Goal: Information Seeking & Learning: Understand process/instructions

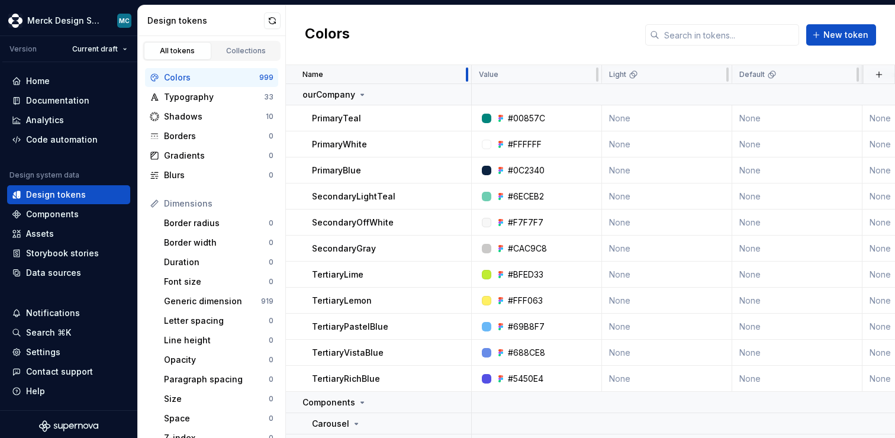
drag, startPoint x: 438, startPoint y: 75, endPoint x: 446, endPoint y: 75, distance: 7.7
click at [446, 75] on div "Name" at bounding box center [379, 74] width 186 height 19
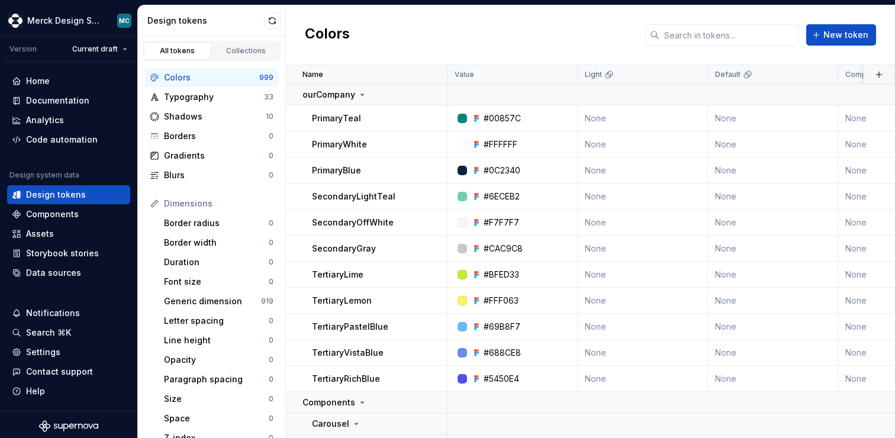
click at [550, 36] on div "Colors New token" at bounding box center [590, 35] width 609 height 60
click at [204, 101] on div "Typography" at bounding box center [214, 97] width 100 height 12
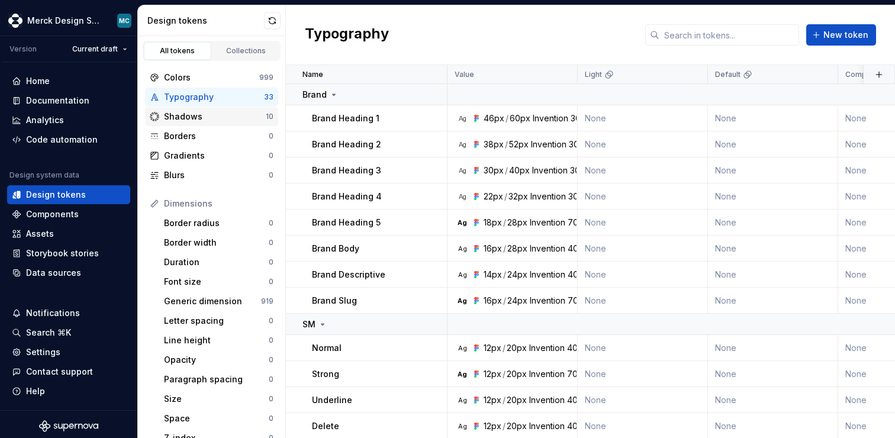
click at [212, 117] on div "Shadows" at bounding box center [215, 117] width 102 height 12
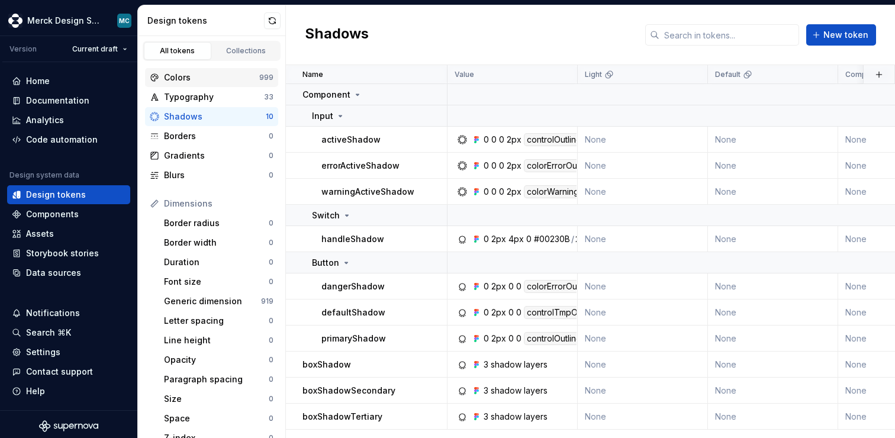
click at [225, 77] on div "Colors" at bounding box center [211, 78] width 95 height 12
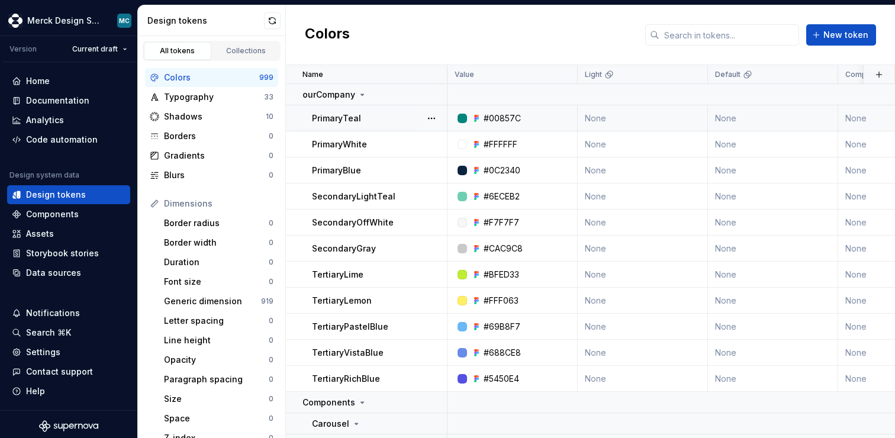
click at [485, 116] on div "#00857C" at bounding box center [501, 118] width 37 height 12
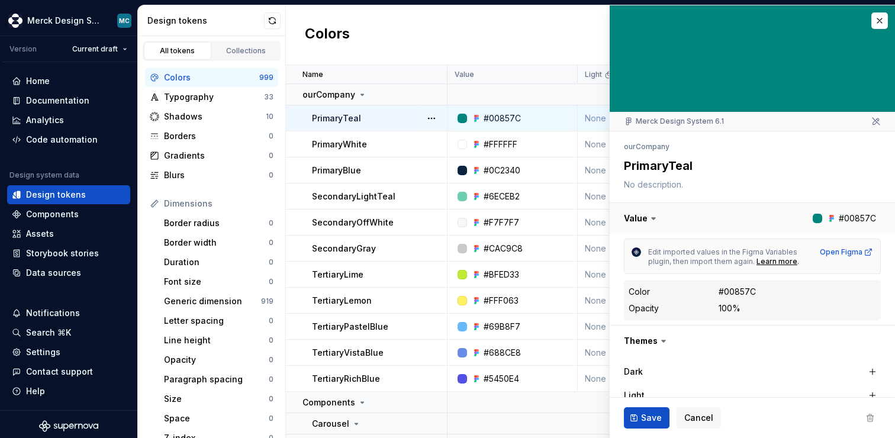
click at [832, 219] on button "button" at bounding box center [751, 218] width 285 height 31
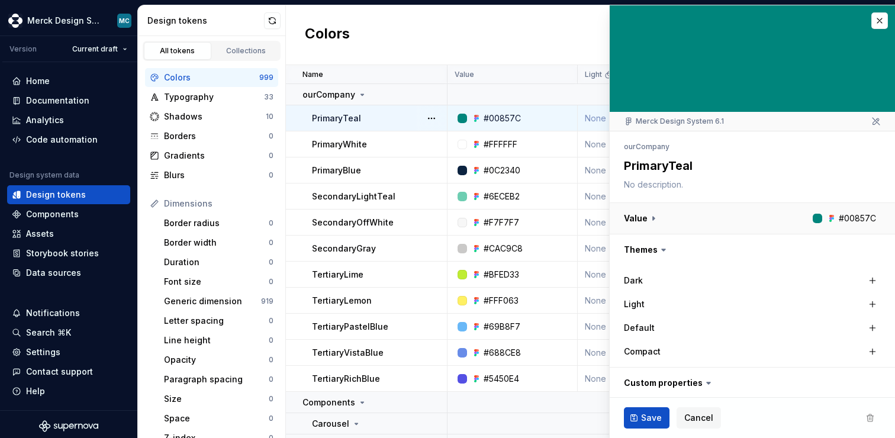
click at [832, 219] on button "button" at bounding box center [751, 218] width 285 height 31
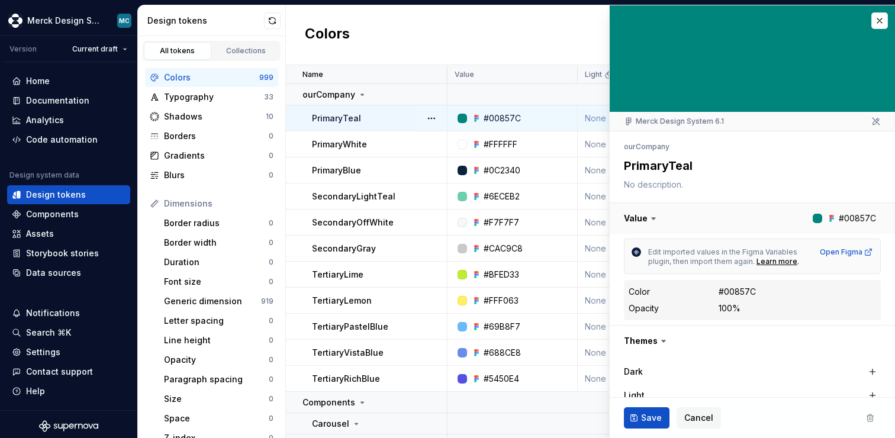
click at [832, 219] on button "button" at bounding box center [751, 218] width 285 height 31
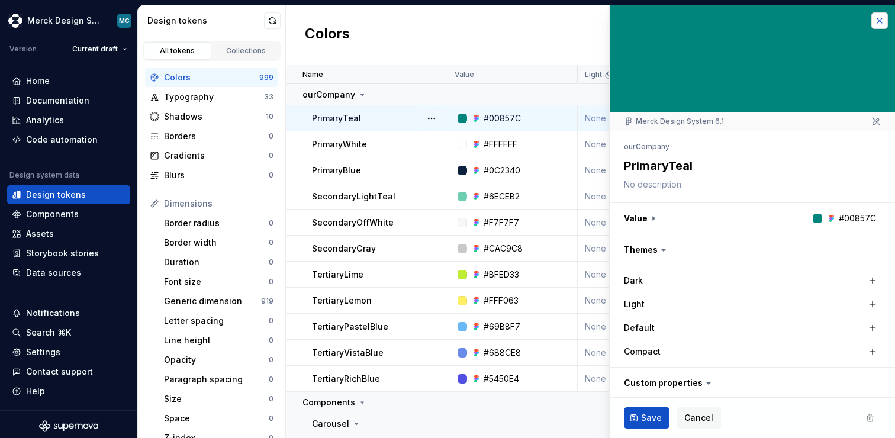
click at [883, 18] on button "button" at bounding box center [879, 20] width 17 height 17
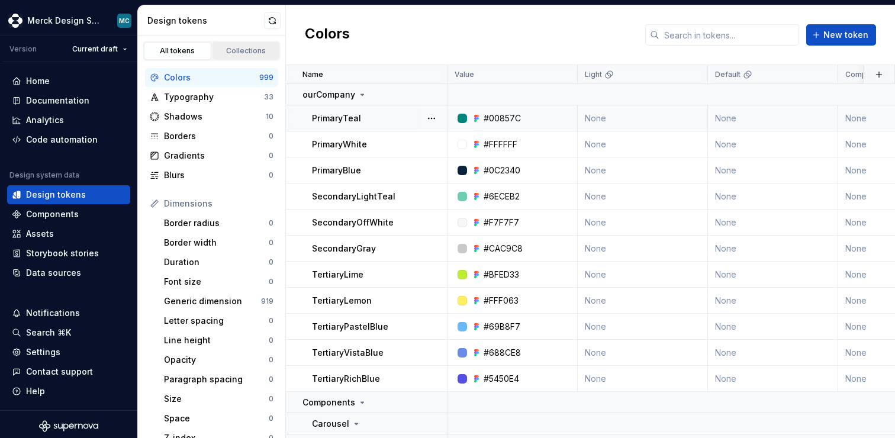
click at [237, 53] on div "Collections" at bounding box center [246, 50] width 59 height 9
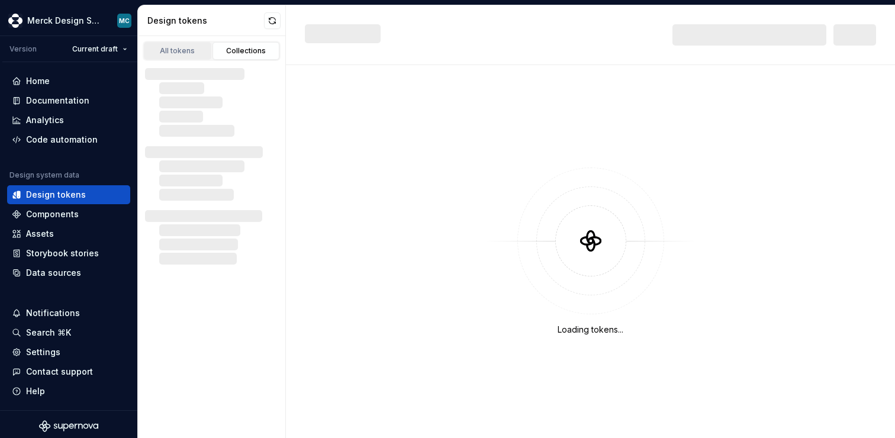
click at [172, 49] on div "All tokens" at bounding box center [177, 50] width 59 height 9
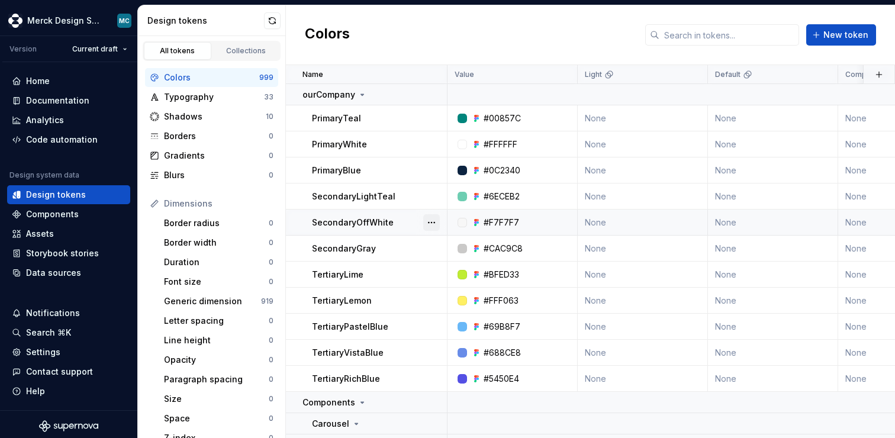
click at [431, 221] on button "button" at bounding box center [431, 222] width 17 height 17
click at [454, 243] on div "Open detail" at bounding box center [483, 246] width 77 height 12
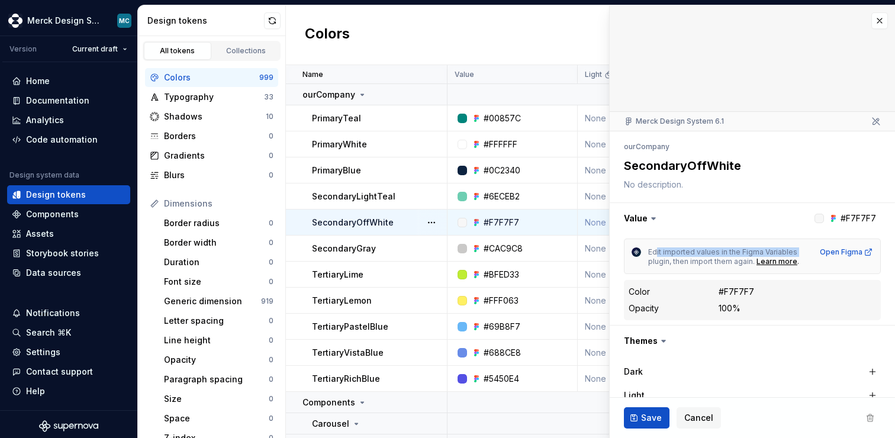
drag, startPoint x: 654, startPoint y: 254, endPoint x: 794, endPoint y: 253, distance: 139.6
click at [794, 253] on span "Edit imported values in the Figma Variables plugin, then import them again. Lea…" at bounding box center [730, 256] width 164 height 19
drag, startPoint x: 794, startPoint y: 253, endPoint x: 674, endPoint y: 253, distance: 120.1
click at [674, 253] on span "Edit imported values in the Figma Variables plugin, then import them again. Lea…" at bounding box center [730, 256] width 164 height 19
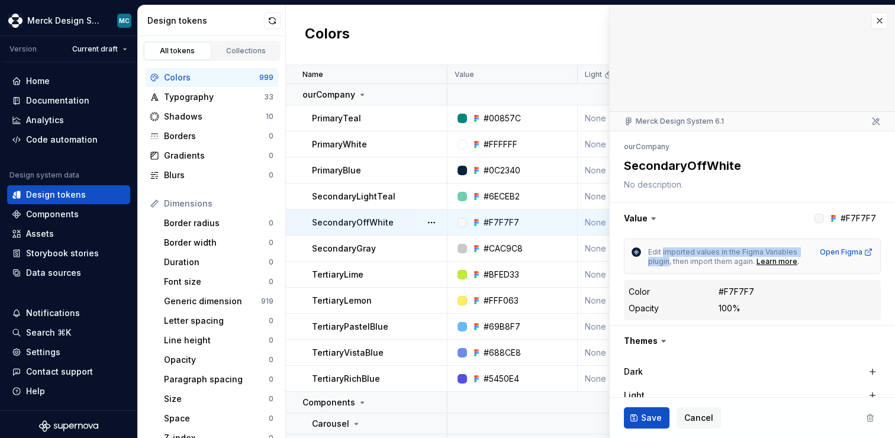
click at [674, 253] on span "Edit imported values in the Figma Variables plugin, then import them again." at bounding box center [723, 256] width 151 height 18
drag, startPoint x: 657, startPoint y: 252, endPoint x: 774, endPoint y: 252, distance: 117.7
click at [774, 252] on span "Edit imported values in the Figma Variables plugin, then import them again." at bounding box center [723, 256] width 151 height 18
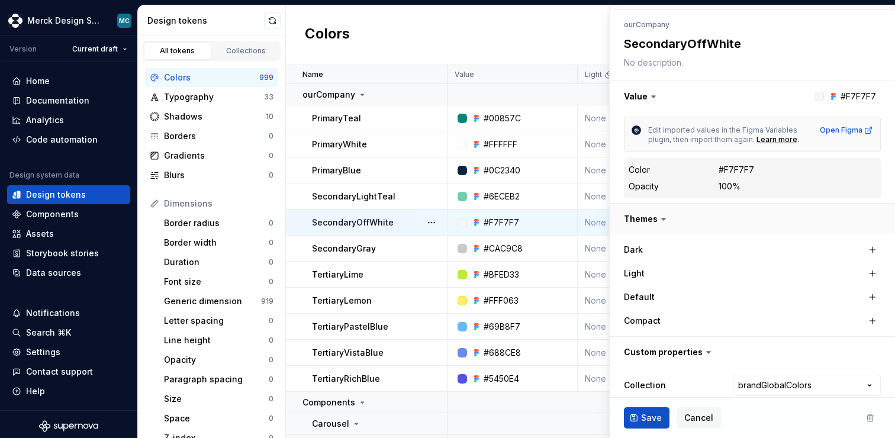
scroll to position [162, 0]
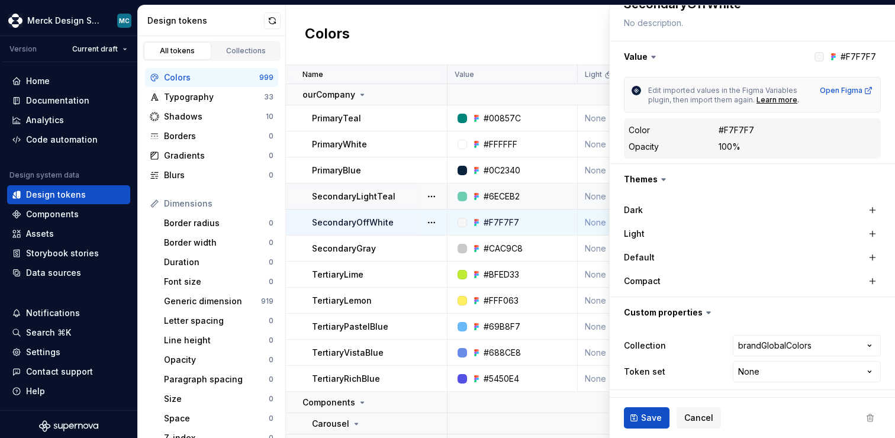
click at [538, 191] on div "#6ECEB2" at bounding box center [515, 197] width 121 height 12
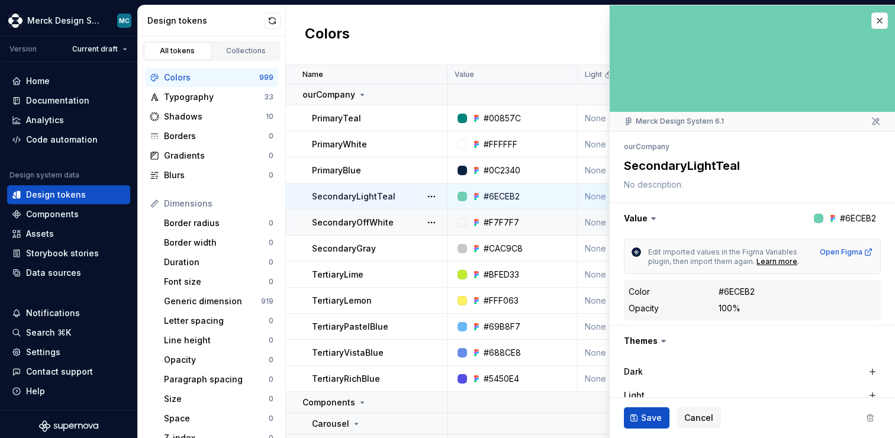
type textarea "*"
click at [877, 24] on button "button" at bounding box center [879, 20] width 17 height 17
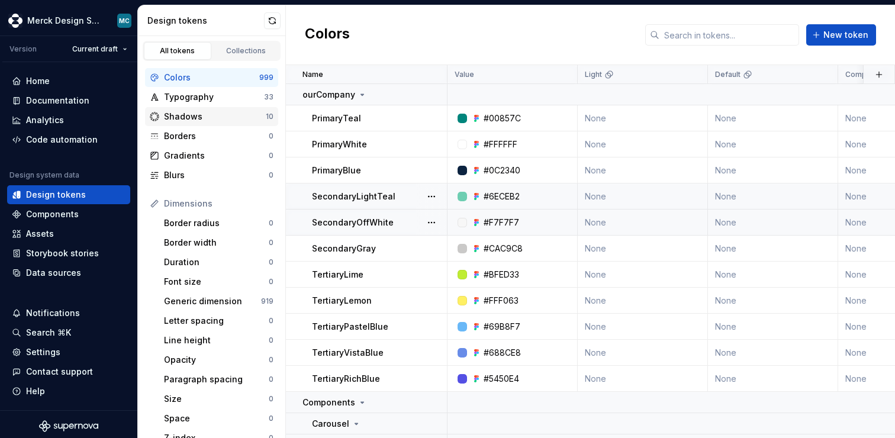
click at [192, 108] on div "Shadows 10" at bounding box center [211, 116] width 133 height 19
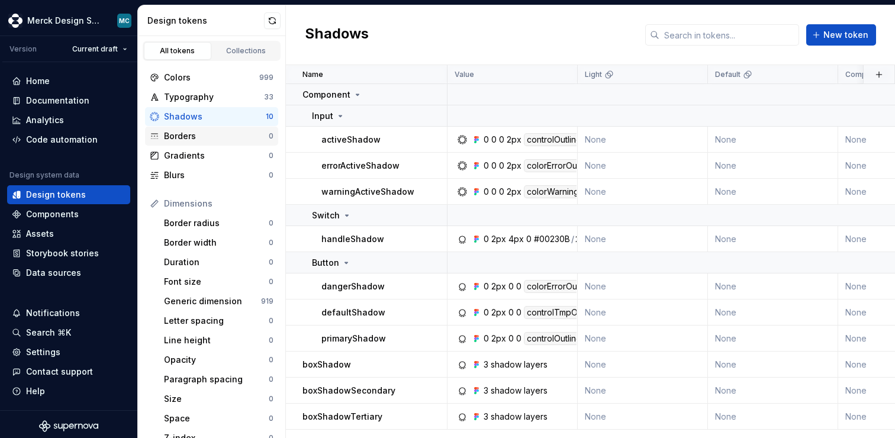
click at [188, 134] on div "Borders" at bounding box center [216, 136] width 105 height 12
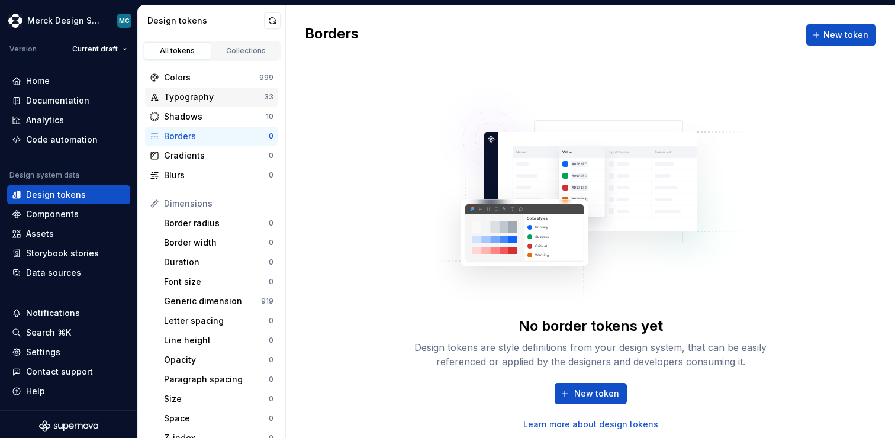
click at [169, 95] on div "Typography" at bounding box center [214, 97] width 100 height 12
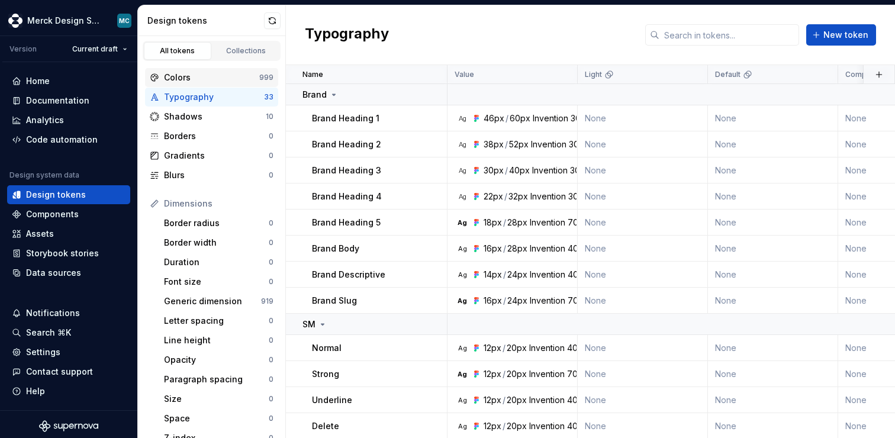
click at [195, 78] on div "Colors" at bounding box center [211, 78] width 95 height 12
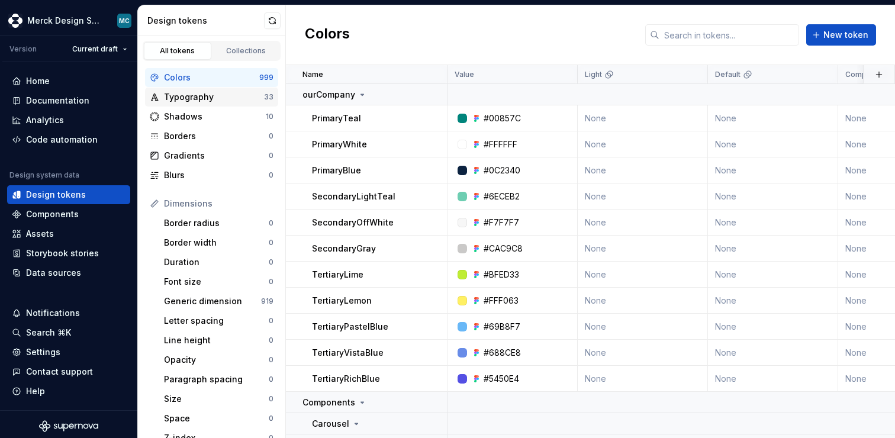
click at [211, 94] on div "Typography" at bounding box center [214, 97] width 100 height 12
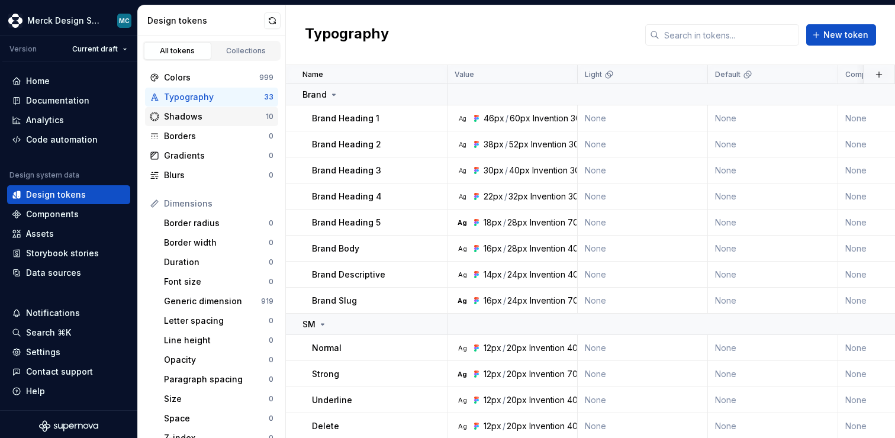
click at [222, 114] on div "Shadows" at bounding box center [215, 117] width 102 height 12
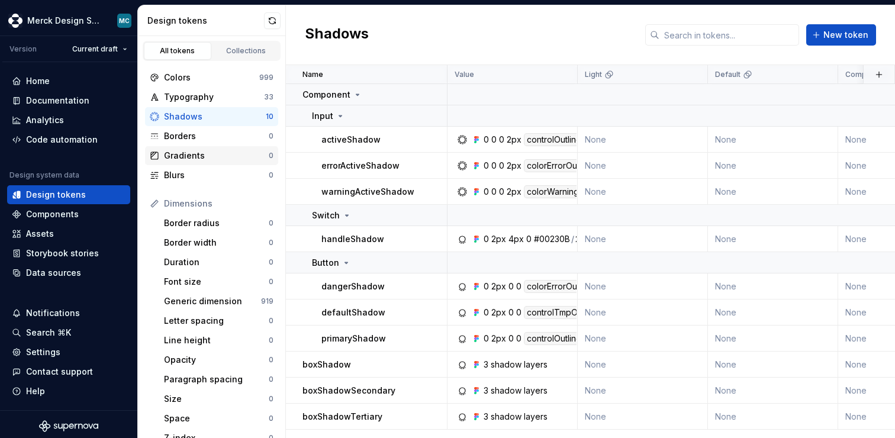
click at [213, 156] on div "Gradients" at bounding box center [216, 156] width 105 height 12
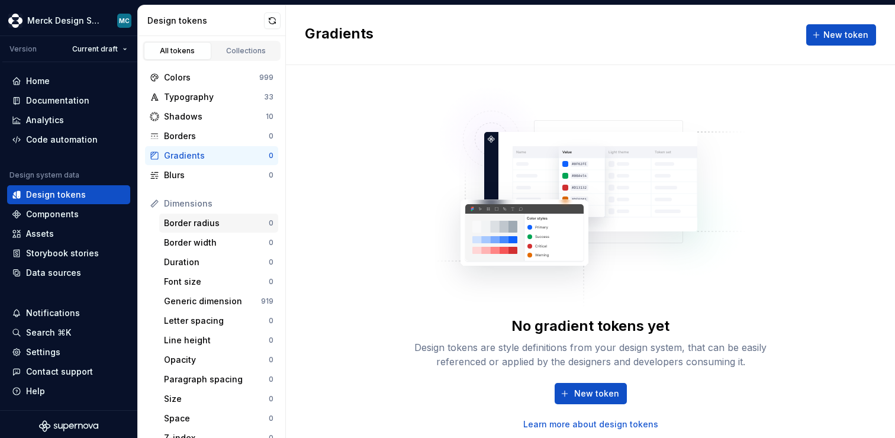
click at [207, 224] on div "Border radius" at bounding box center [216, 223] width 105 height 12
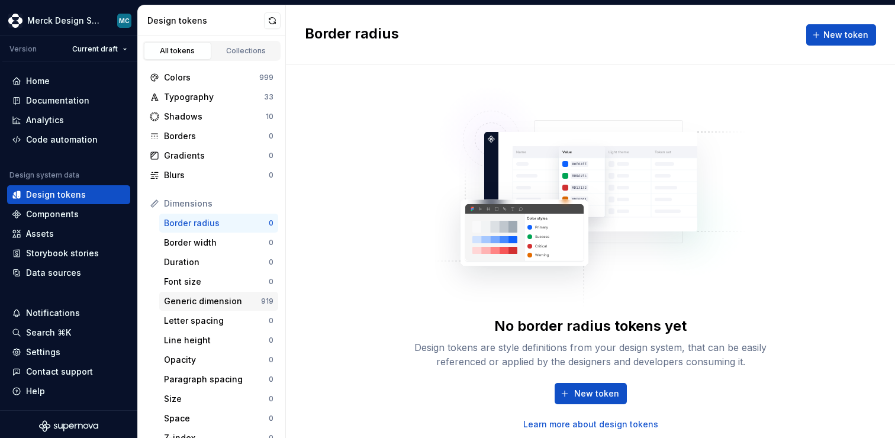
click at [204, 298] on div "Generic dimension" at bounding box center [212, 301] width 97 height 12
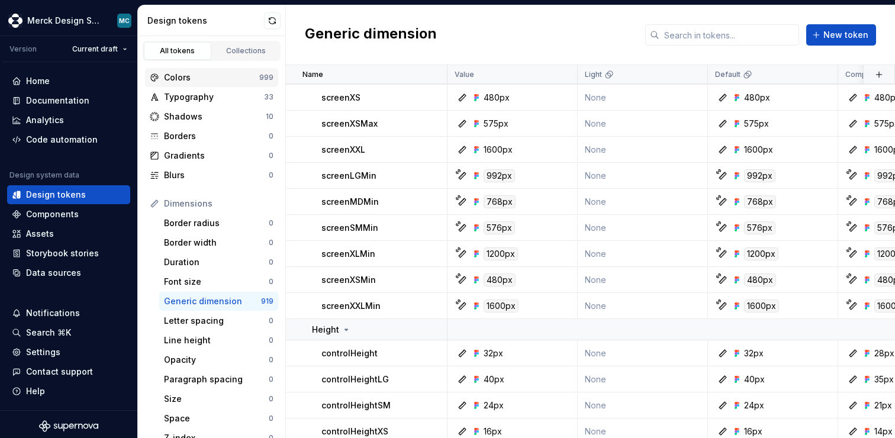
click at [195, 80] on div "Colors" at bounding box center [211, 78] width 95 height 12
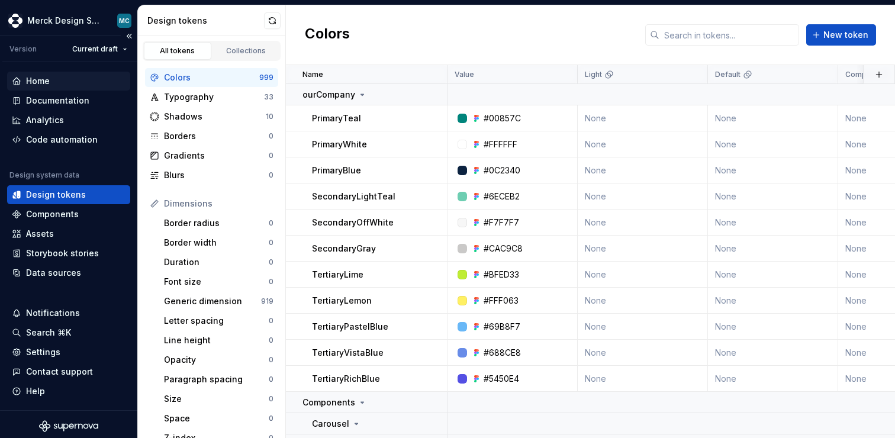
click at [47, 76] on div "Home" at bounding box center [38, 81] width 24 height 12
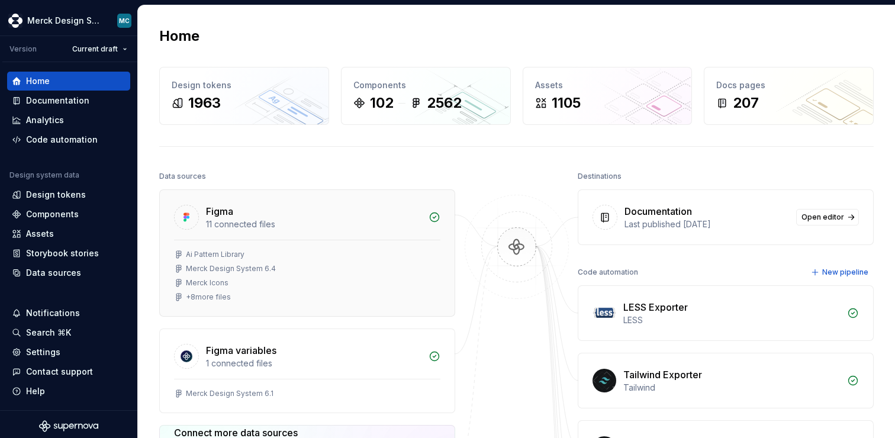
click at [291, 220] on div "11 connected files" at bounding box center [313, 224] width 215 height 12
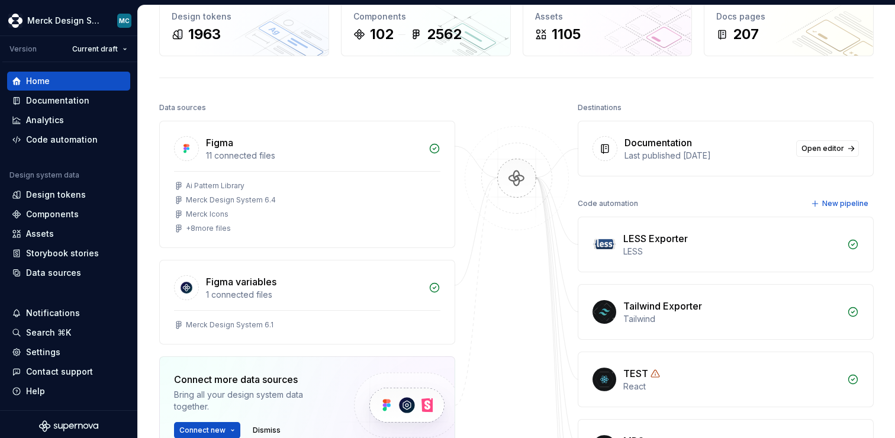
scroll to position [54, 0]
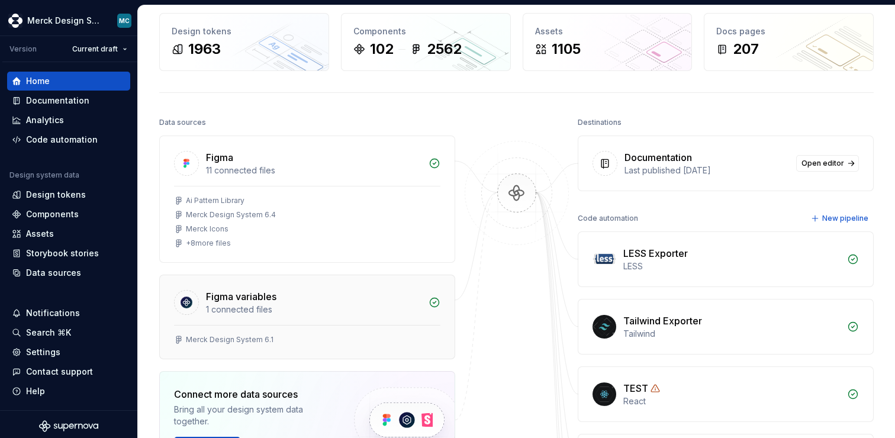
click at [276, 299] on div "Figma variables" at bounding box center [241, 296] width 70 height 14
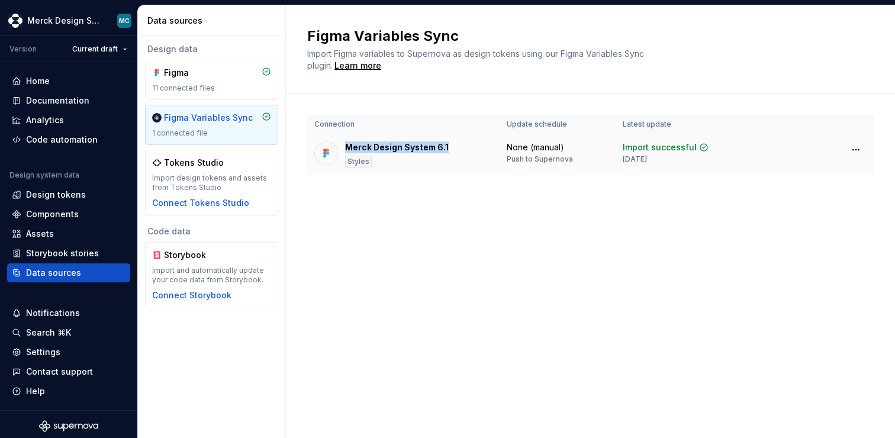
drag, startPoint x: 347, startPoint y: 145, endPoint x: 455, endPoint y: 145, distance: 108.3
click at [455, 145] on div "Merck Design System 6.1 Styles" at bounding box center [403, 154] width 178 height 26
drag, startPoint x: 348, startPoint y: 143, endPoint x: 461, endPoint y: 142, distance: 113.0
click at [461, 142] on div "Merck Design System 6.1 Styles" at bounding box center [403, 154] width 178 height 26
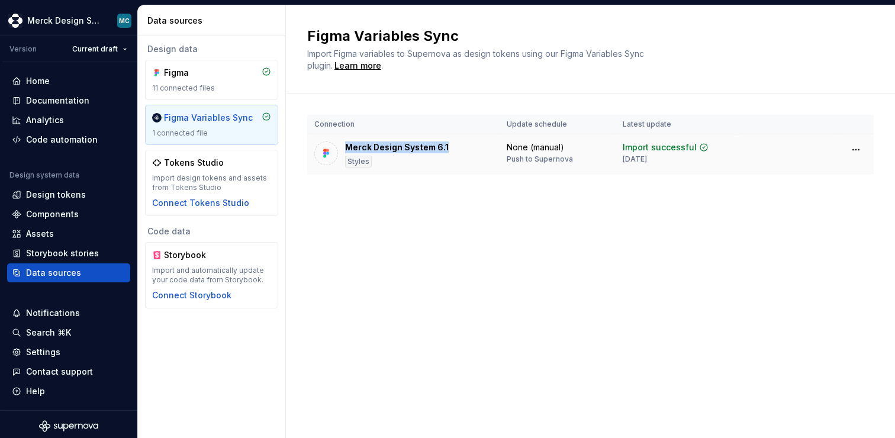
click at [461, 142] on div "Merck Design System 6.1 Styles" at bounding box center [403, 154] width 178 height 26
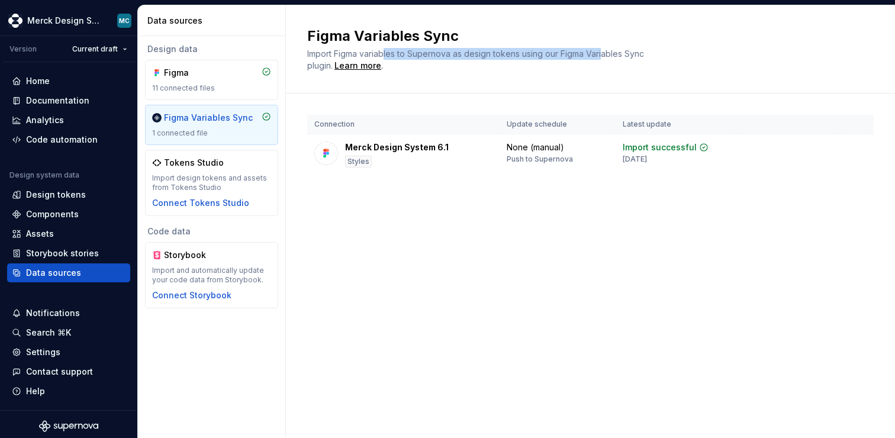
drag, startPoint x: 383, startPoint y: 56, endPoint x: 606, endPoint y: 56, distance: 223.1
click at [606, 56] on span "Import Figma variables to Supernova as design tokens using our Figma Variables …" at bounding box center [476, 60] width 339 height 22
drag, startPoint x: 658, startPoint y: 51, endPoint x: 464, endPoint y: 49, distance: 193.5
click at [464, 49] on div "Import Figma variables to Supernova as design tokens using our Figma Variables …" at bounding box center [484, 60] width 355 height 24
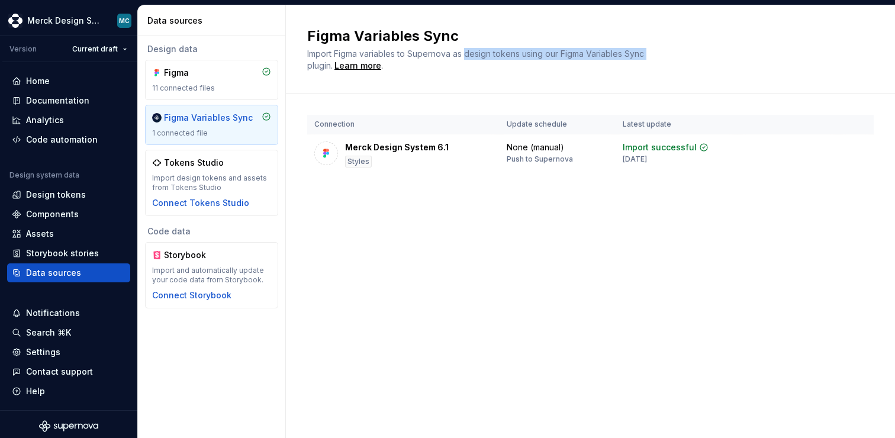
click at [464, 49] on span "Import Figma variables to Supernova as design tokens using our Figma Variables …" at bounding box center [476, 60] width 339 height 22
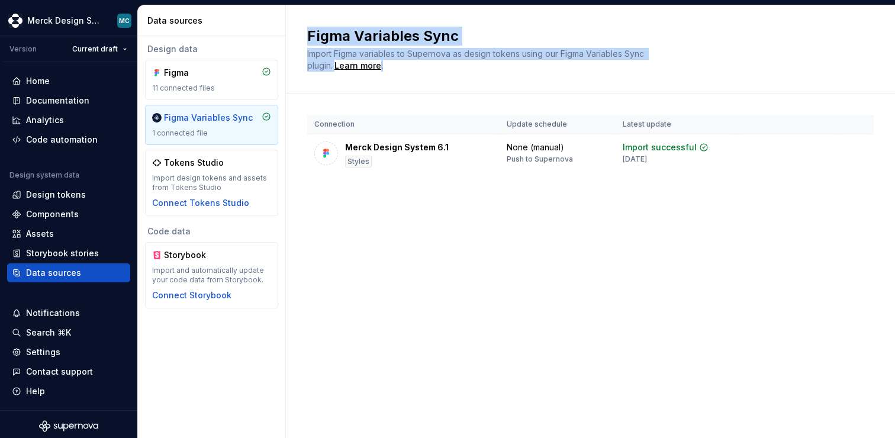
drag, startPoint x: 308, startPoint y: 34, endPoint x: 657, endPoint y: 66, distance: 350.6
click at [657, 66] on div "Figma Variables Sync Import Figma variables to Supernova as design tokens using…" at bounding box center [583, 49] width 552 height 45
copy div "Figma Variables Sync Import Figma variables to Supernova as design tokens using…"
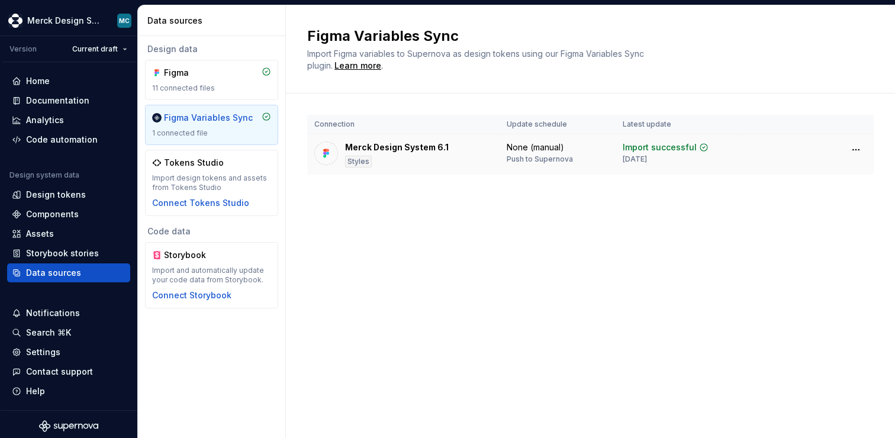
click at [526, 144] on div "None (manual)" at bounding box center [534, 147] width 57 height 12
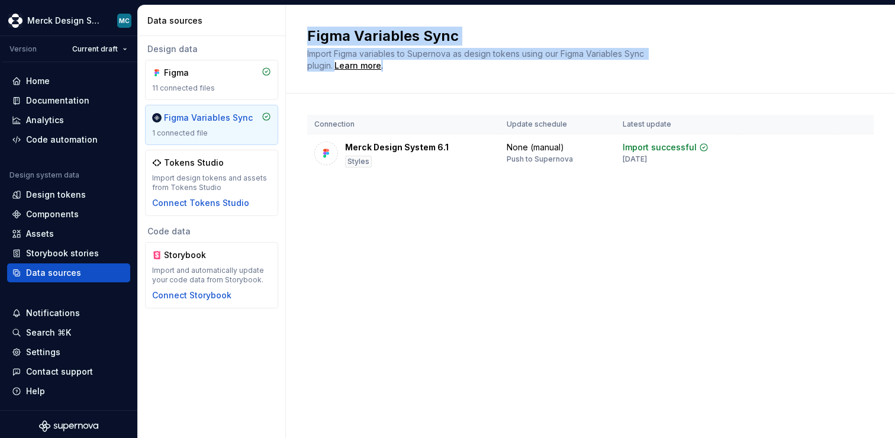
copy div "Figma Variables Sync Import Figma variables to Supernova as design tokens using…"
drag, startPoint x: 306, startPoint y: 35, endPoint x: 718, endPoint y: 183, distance: 437.0
click at [718, 183] on div "Figma Variables Sync Import Figma variables to Supernova as design tokens using…" at bounding box center [590, 221] width 609 height 433
click at [718, 183] on div "Connection Update schedule Latest update Merck Design System 6.1 Styles None (m…" at bounding box center [590, 156] width 566 height 126
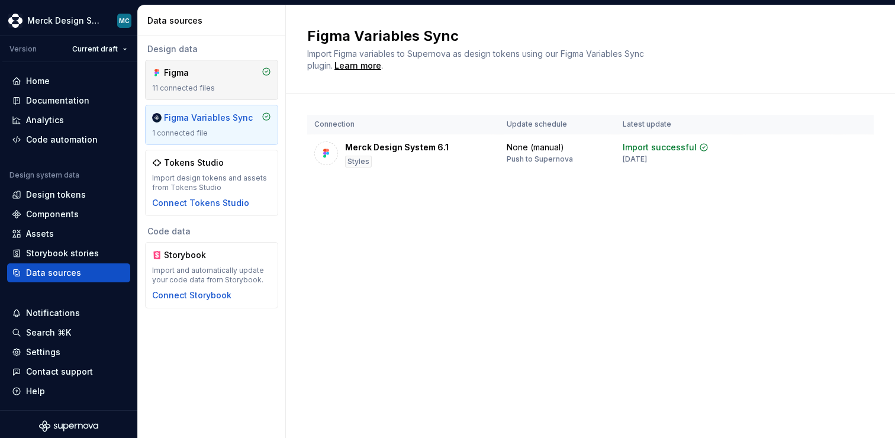
click at [185, 79] on div "Figma 11 connected files" at bounding box center [211, 80] width 119 height 26
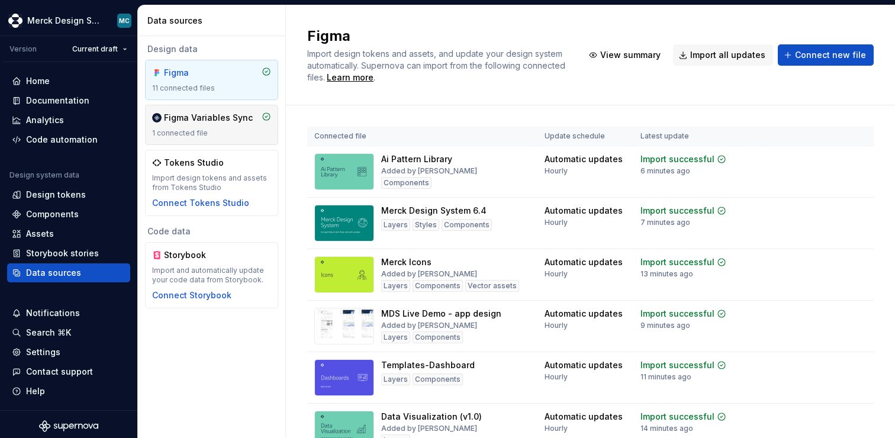
click at [200, 123] on div "Figma Variables Sync" at bounding box center [208, 118] width 89 height 12
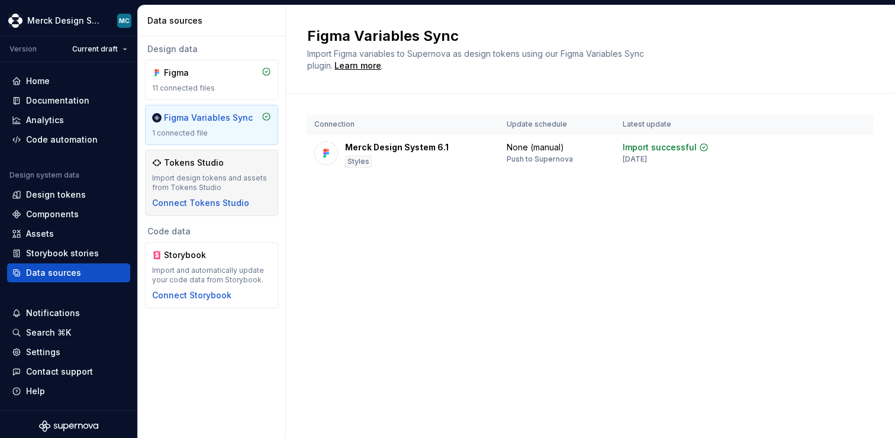
click at [215, 164] on div "Tokens Studio" at bounding box center [194, 163] width 60 height 12
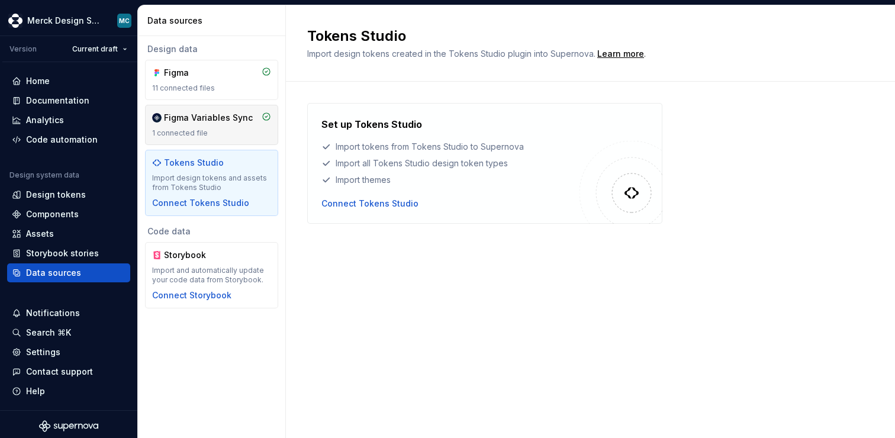
click at [214, 109] on div "Figma Variables Sync 1 connected file" at bounding box center [211, 125] width 133 height 40
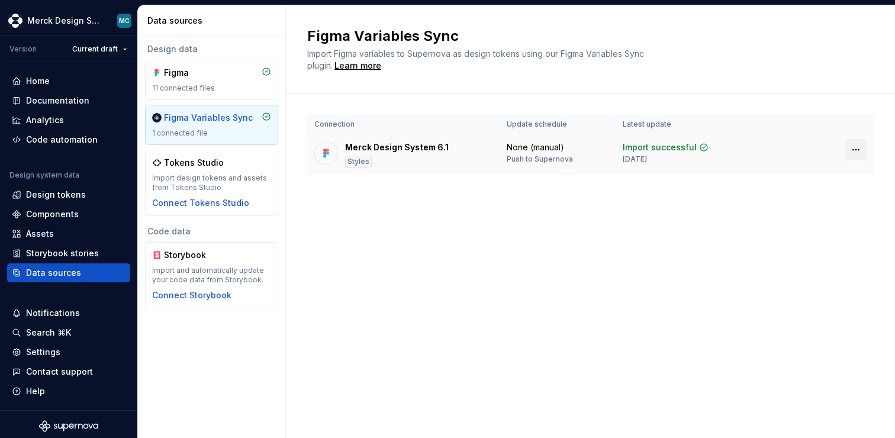
click at [854, 150] on html "Merck Design System MC Version Current draft Home Documentation Analytics Code …" at bounding box center [447, 219] width 895 height 438
click at [580, 221] on html "Merck Design System MC Version Current draft Home Documentation Analytics Code …" at bounding box center [447, 219] width 895 height 438
drag, startPoint x: 344, startPoint y: 146, endPoint x: 476, endPoint y: 146, distance: 131.9
click at [476, 146] on div "Merck Design System 6.1 Styles" at bounding box center [403, 154] width 178 height 26
copy div "Merck Design System 6.1"
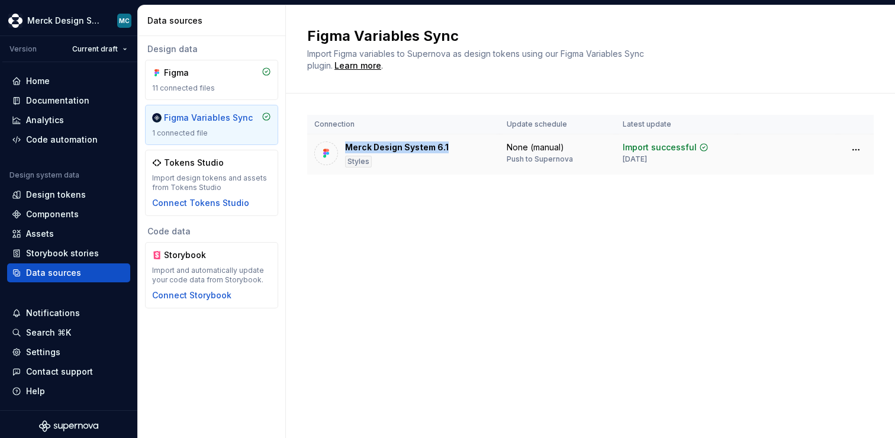
click at [347, 146] on div "Merck Design System 6.1" at bounding box center [397, 147] width 104 height 12
drag, startPoint x: 345, startPoint y: 146, endPoint x: 456, endPoint y: 146, distance: 111.2
click at [456, 146] on div "Merck Design System 6.1 Styles" at bounding box center [403, 154] width 178 height 26
copy div "Merck Design System 6.1"
click at [456, 146] on div "Merck Design System 6.1 Styles" at bounding box center [403, 154] width 178 height 26
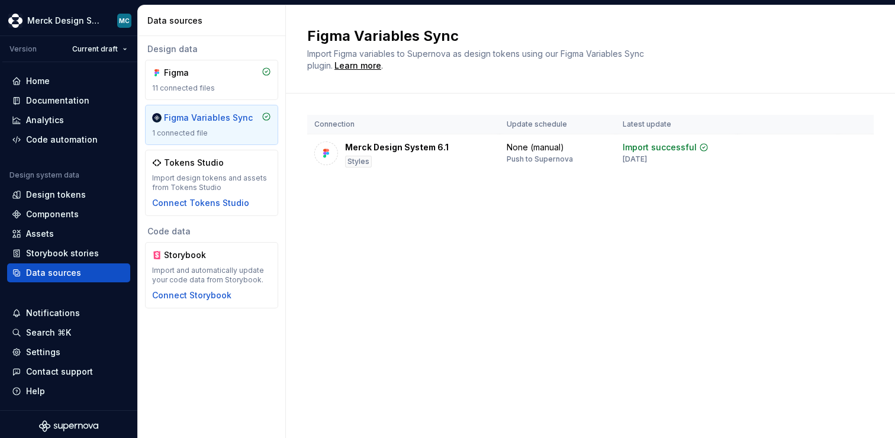
click at [313, 256] on div "Figma Variables Sync Import Figma variables to Supernova as design tokens using…" at bounding box center [590, 221] width 609 height 433
click at [358, 64] on div "Learn more" at bounding box center [357, 66] width 47 height 12
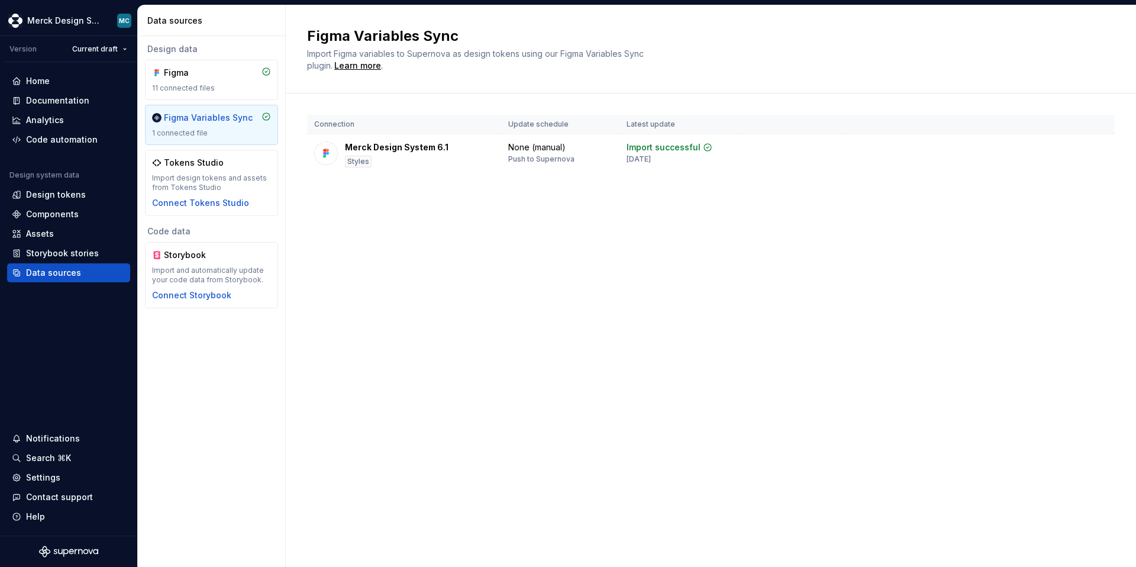
click at [406, 91] on div "Figma Variables Sync Import Figma variables to Supernova as design tokens using…" at bounding box center [711, 49] width 850 height 88
drag, startPoint x: 401, startPoint y: 188, endPoint x: 363, endPoint y: 170, distance: 42.1
click at [401, 187] on div "Connection Update schedule Latest update Merck Design System 6.1 Styles None (m…" at bounding box center [711, 156] width 808 height 126
click at [192, 166] on div "Tokens Studio" at bounding box center [194, 163] width 60 height 12
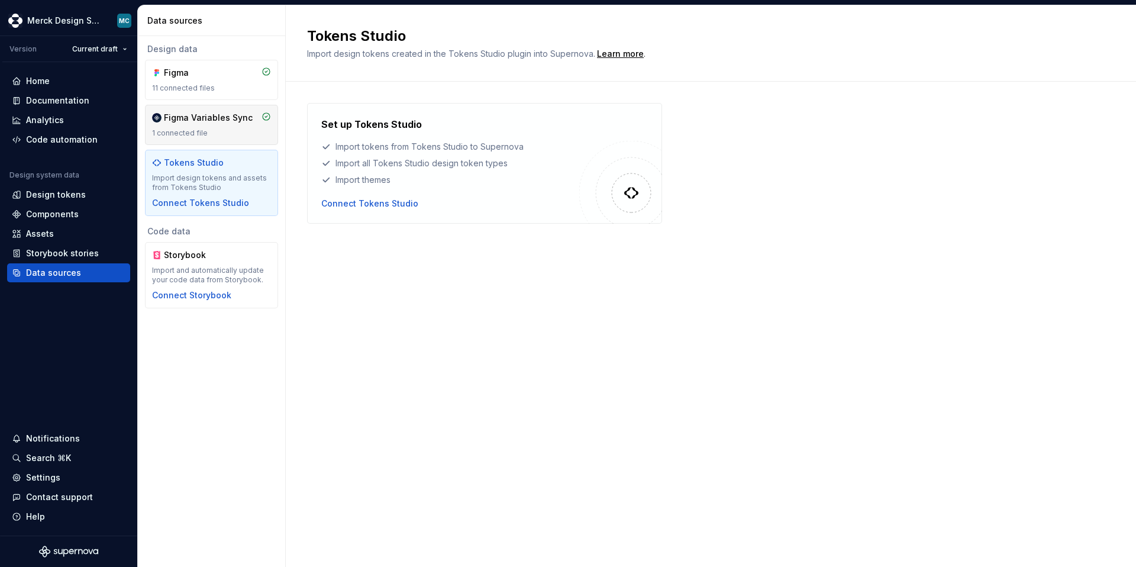
click at [202, 120] on div "Figma Variables Sync" at bounding box center [208, 118] width 89 height 12
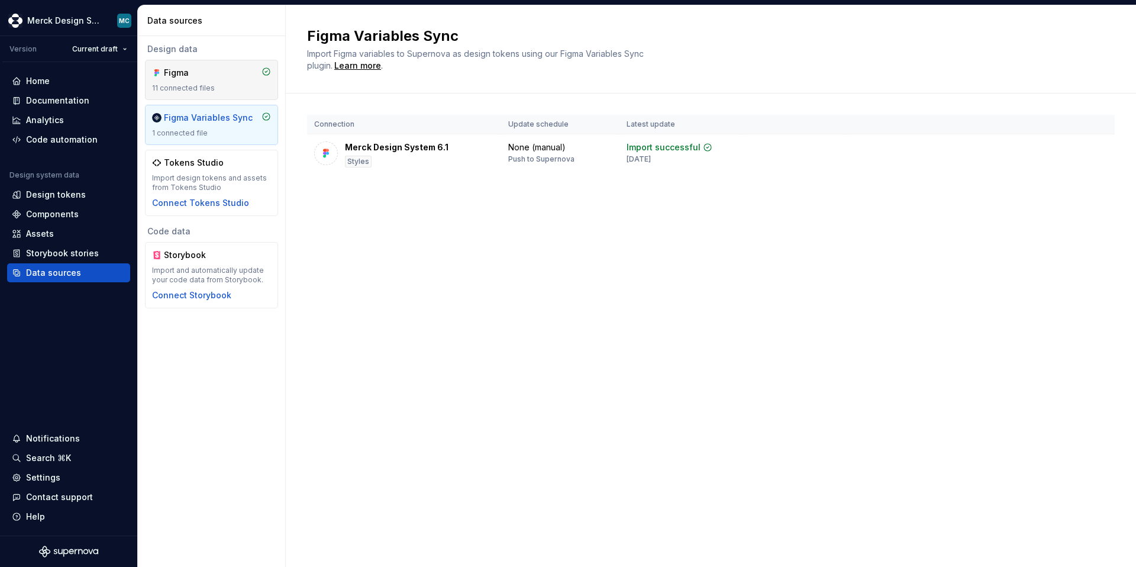
click at [185, 70] on div "Figma" at bounding box center [192, 73] width 57 height 12
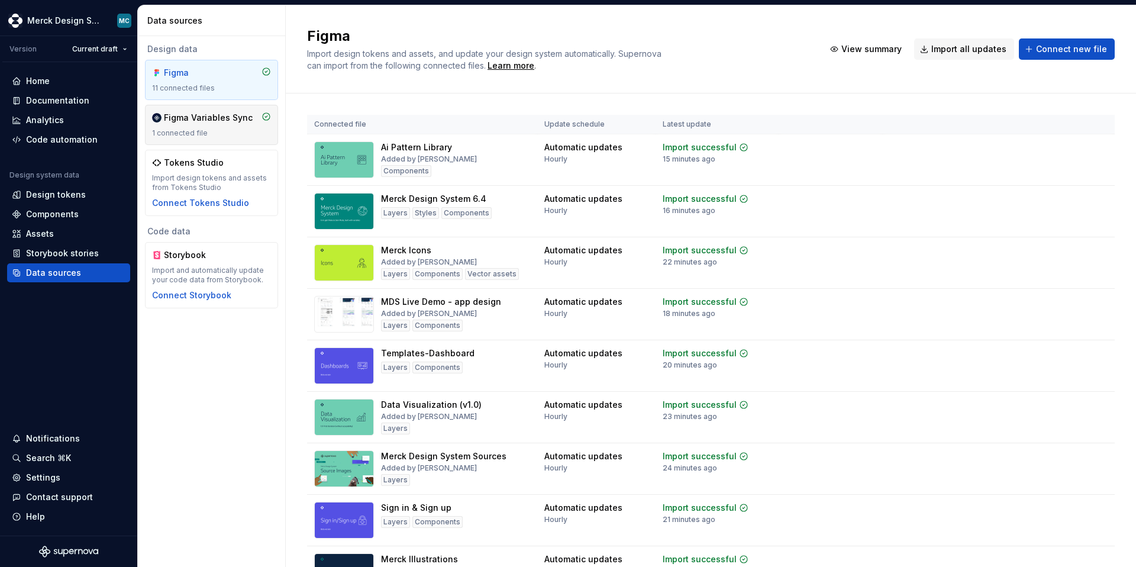
click at [213, 121] on div "Figma Variables Sync" at bounding box center [208, 118] width 89 height 12
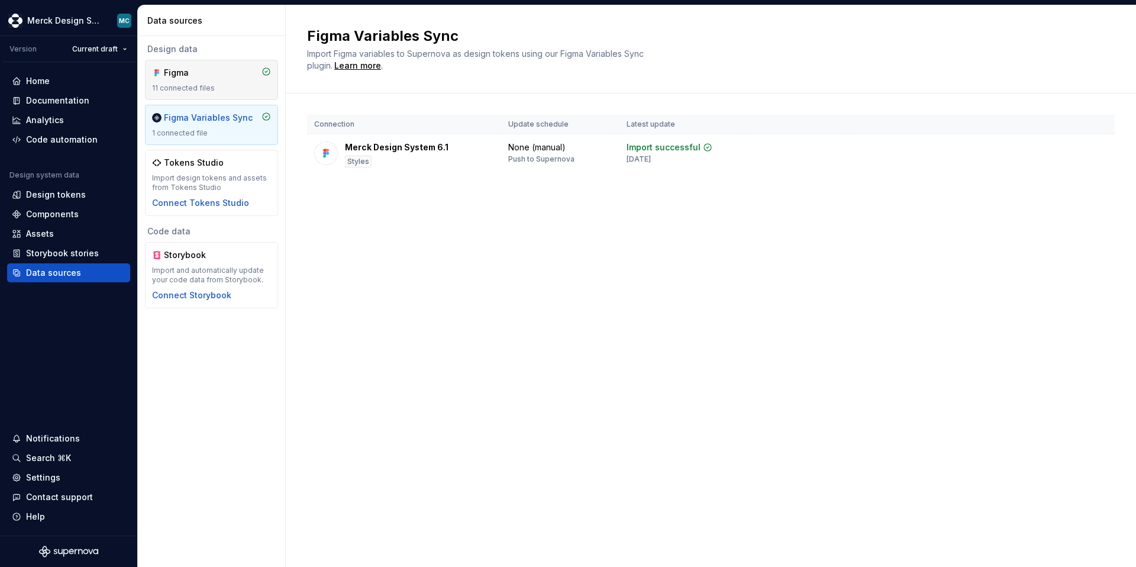
click at [211, 73] on div "Figma" at bounding box center [192, 73] width 57 height 12
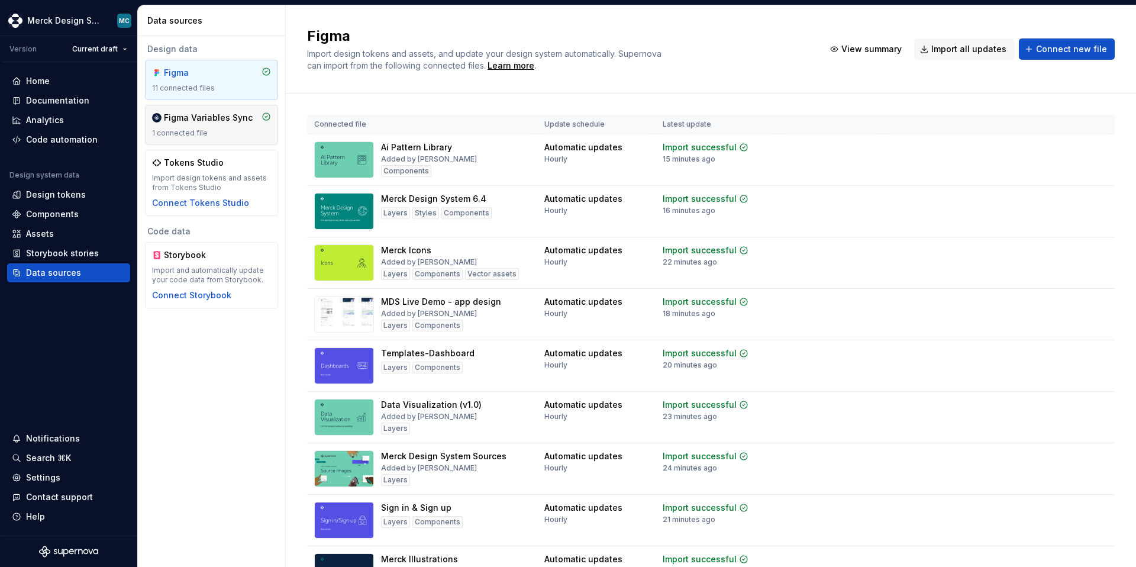
click at [218, 127] on div "Figma Variables Sync 1 connected file" at bounding box center [211, 125] width 119 height 26
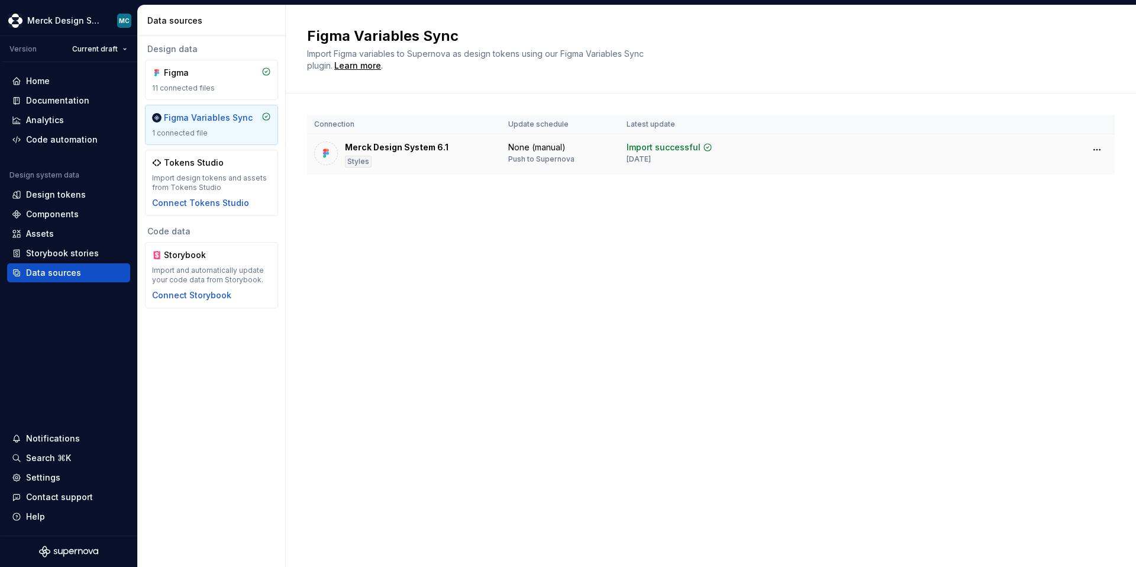
click at [357, 162] on div "Styles" at bounding box center [358, 162] width 27 height 12
click at [452, 143] on div "Merck Design System 6.1 Styles" at bounding box center [404, 154] width 180 height 26
drag, startPoint x: 451, startPoint y: 143, endPoint x: 347, endPoint y: 145, distance: 103.6
click at [348, 144] on div "Merck Design System 6.1 Styles" at bounding box center [404, 154] width 180 height 26
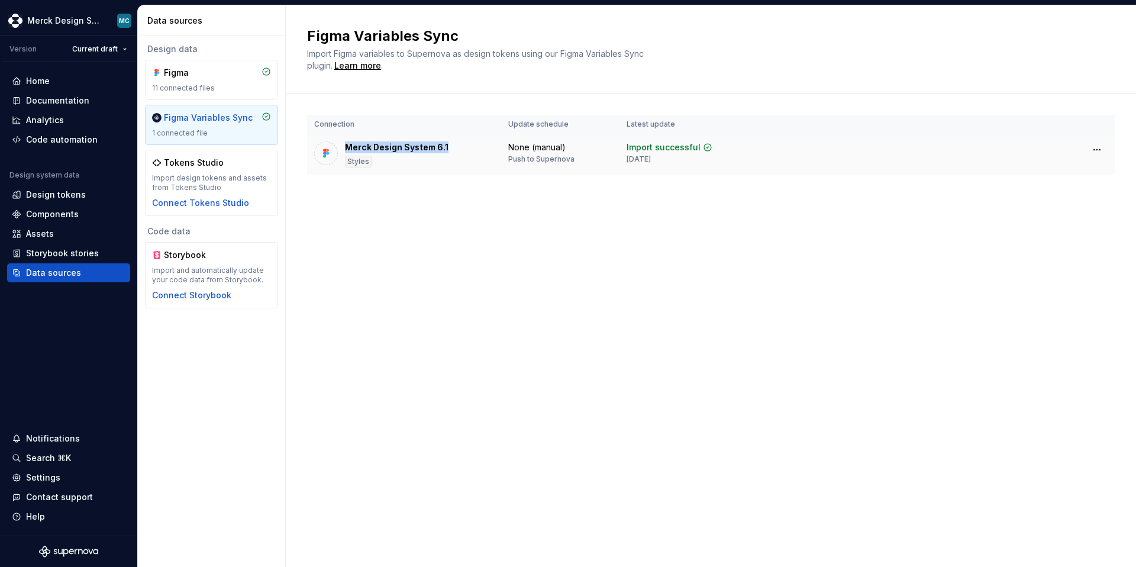
click at [347, 145] on div "Merck Design System 6.1" at bounding box center [397, 147] width 104 height 12
drag, startPoint x: 506, startPoint y: 148, endPoint x: 597, endPoint y: 159, distance: 91.7
click at [597, 159] on td "None (manual) Push to Supernova" at bounding box center [560, 154] width 118 height 41
click at [597, 159] on div "None (manual) Push to Supernova" at bounding box center [560, 152] width 104 height 22
drag, startPoint x: 596, startPoint y: 159, endPoint x: 519, endPoint y: 135, distance: 80.3
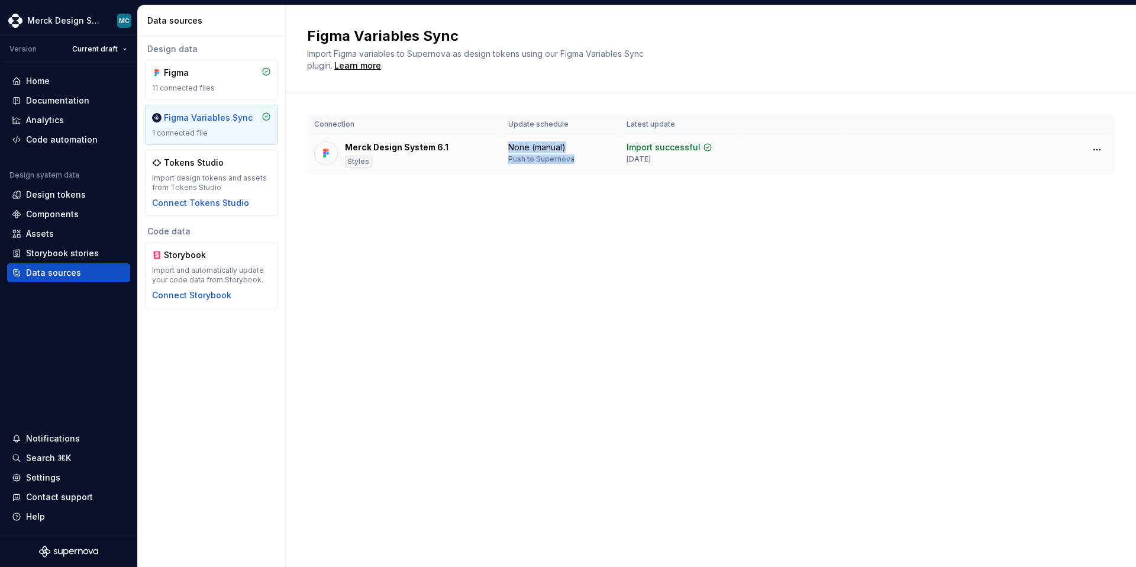
click at [519, 135] on td "None (manual) Push to Supernova" at bounding box center [560, 154] width 118 height 41
click at [209, 74] on div "Figma" at bounding box center [192, 73] width 57 height 12
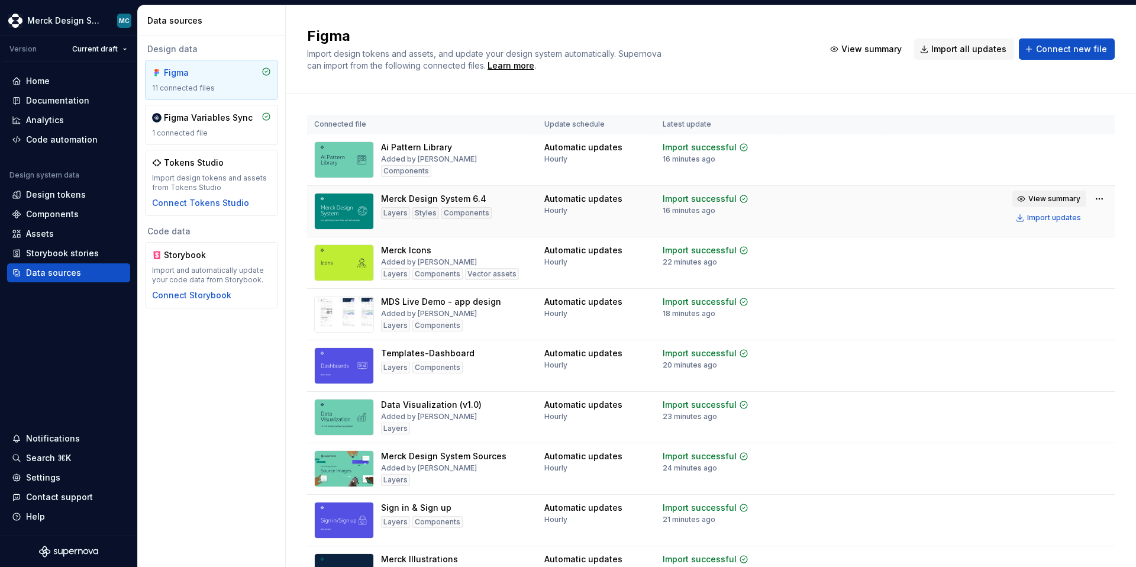
click at [894, 202] on span "View summary" at bounding box center [1054, 198] width 52 height 9
click at [785, 76] on div "Figma Import design tokens and assets, and update your design system automatica…" at bounding box center [711, 49] width 850 height 88
click at [189, 114] on div "Figma Variables Sync" at bounding box center [208, 118] width 89 height 12
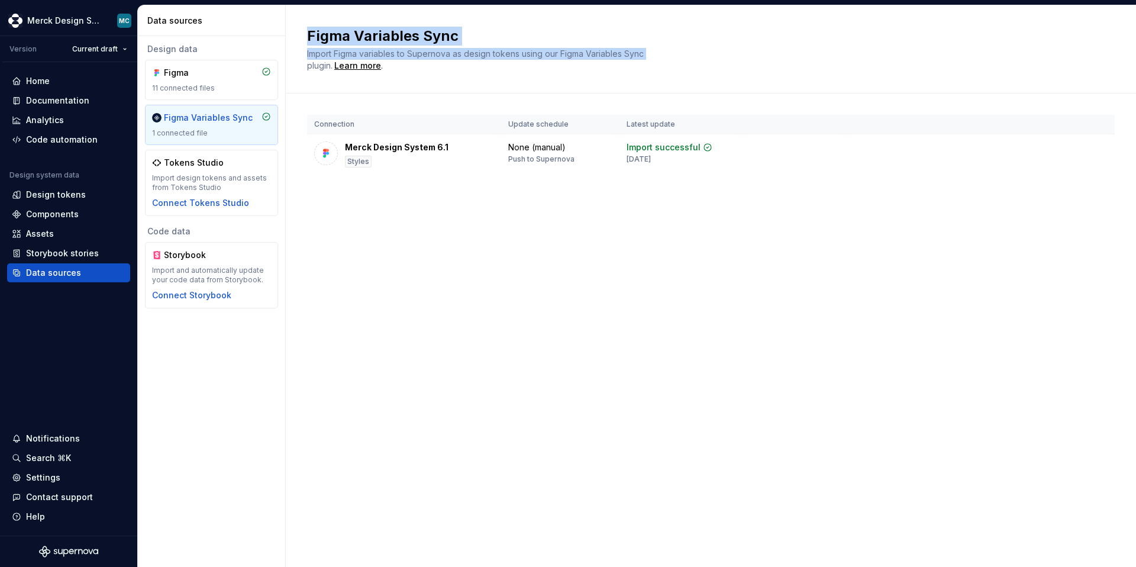
drag, startPoint x: 303, startPoint y: 34, endPoint x: 661, endPoint y: 51, distance: 359.0
click at [661, 51] on div "Figma Variables Sync Import Figma variables to Supernova as design tokens using…" at bounding box center [711, 49] width 850 height 88
click at [661, 51] on div "Import Figma variables to Supernova as design tokens using our Figma Variables …" at bounding box center [484, 60] width 355 height 24
drag, startPoint x: 661, startPoint y: 51, endPoint x: 554, endPoint y: 51, distance: 107.1
click at [554, 51] on div "Import Figma variables to Supernova as design tokens using our Figma Variables …" at bounding box center [484, 60] width 355 height 24
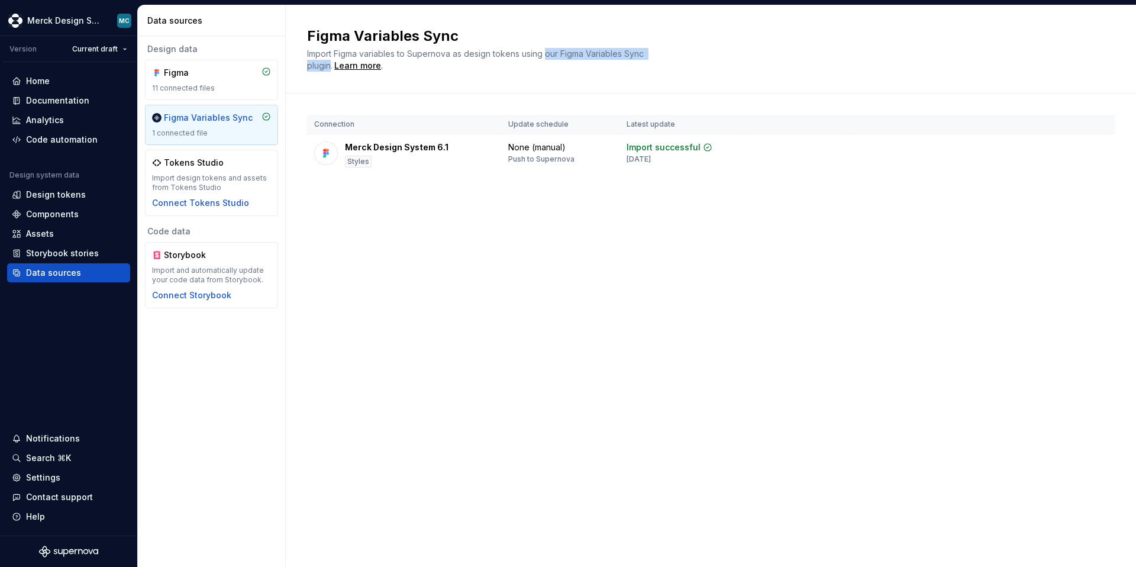
click at [554, 51] on span "Import Figma variables to Supernova as design tokens using our Figma Variables …" at bounding box center [476, 60] width 339 height 22
drag, startPoint x: 212, startPoint y: 75, endPoint x: 225, endPoint y: 81, distance: 14.3
click at [212, 75] on div "Figma" at bounding box center [192, 73] width 57 height 12
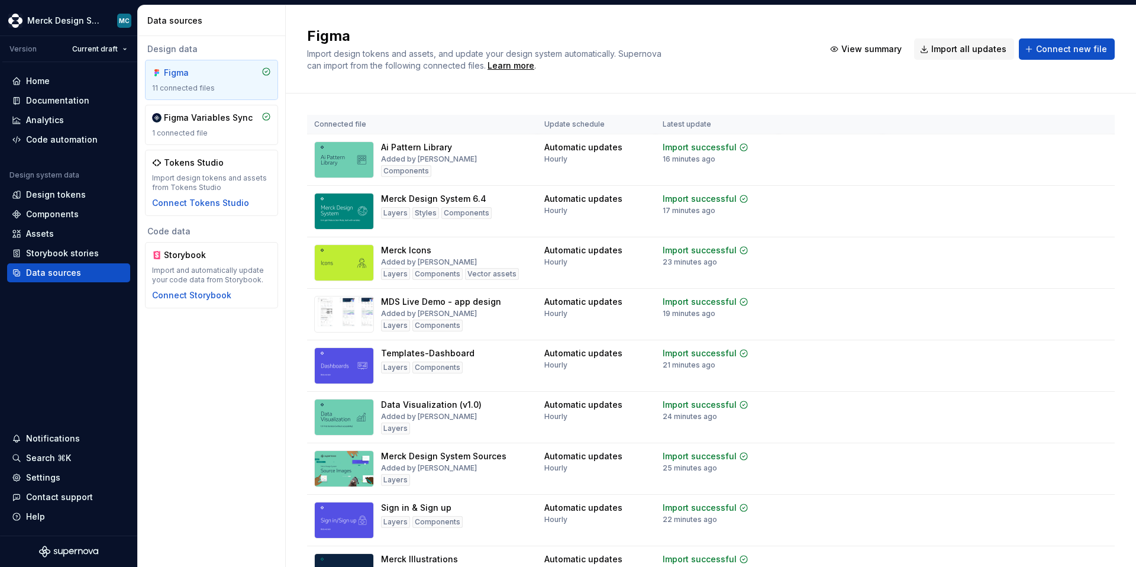
drag, startPoint x: 308, startPoint y: 53, endPoint x: 463, endPoint y: 57, distance: 155.1
click at [463, 57] on span "Import design tokens and assets, and update your design system automatically. S…" at bounding box center [485, 60] width 357 height 22
click at [185, 114] on div "Figma Variables Sync" at bounding box center [208, 118] width 89 height 12
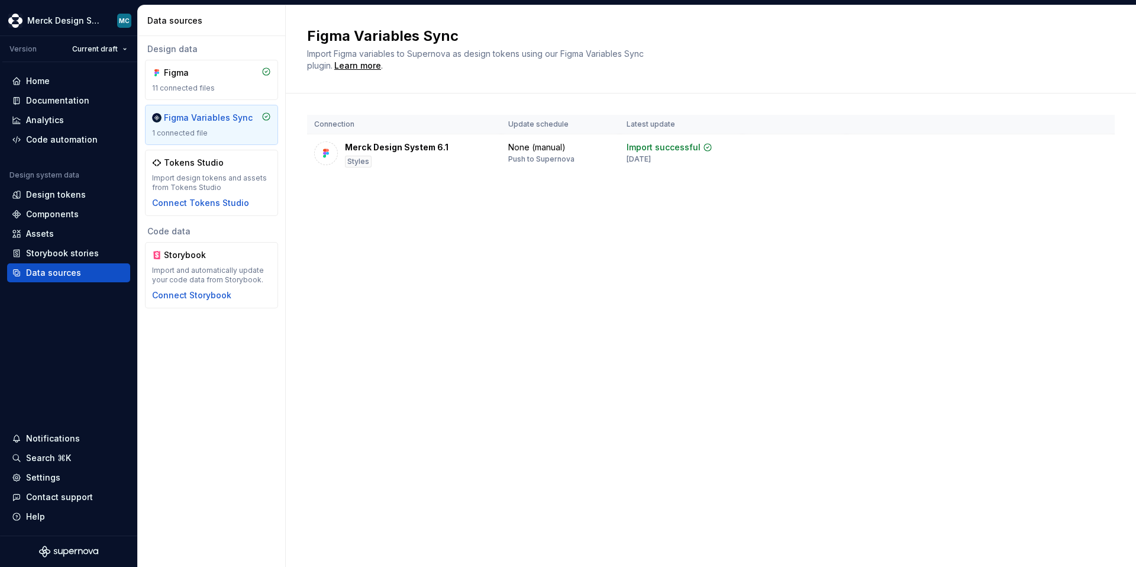
click at [221, 121] on div "Figma Variables Sync" at bounding box center [208, 118] width 89 height 12
click at [223, 76] on div "Figma" at bounding box center [211, 73] width 119 height 12
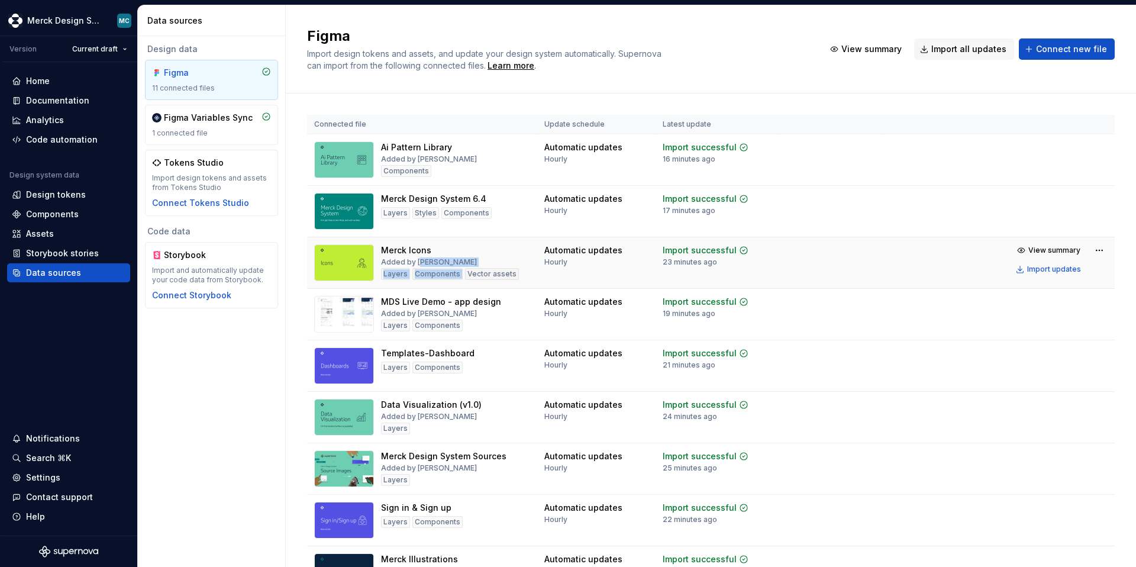
drag, startPoint x: 418, startPoint y: 257, endPoint x: 488, endPoint y: 257, distance: 69.2
click at [488, 257] on div "Merck Icons Added by [PERSON_NAME] Layers Components Vector assets" at bounding box center [450, 262] width 138 height 37
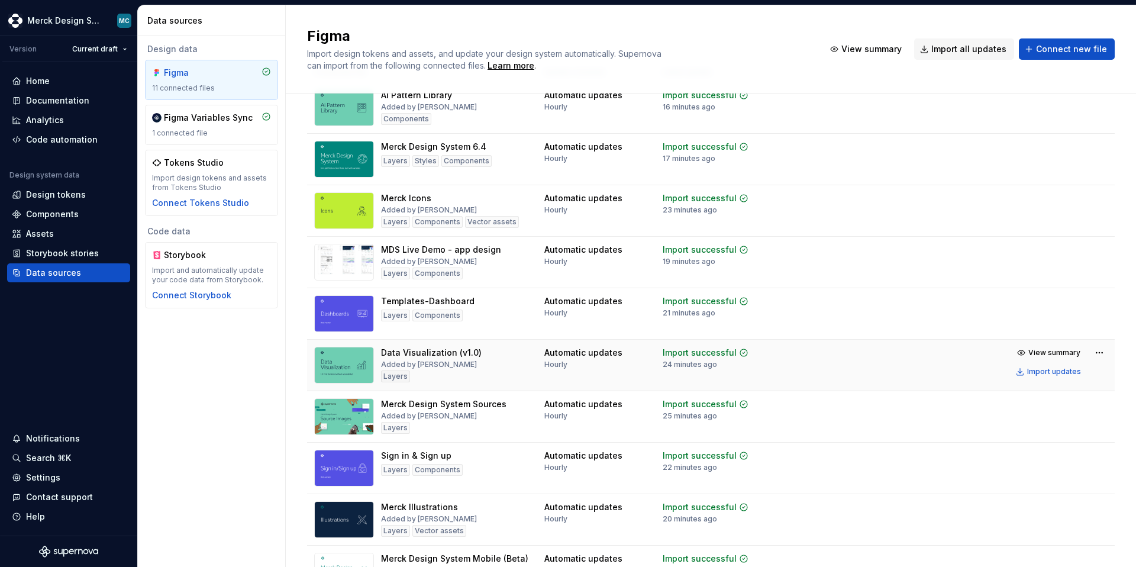
scroll to position [128, 0]
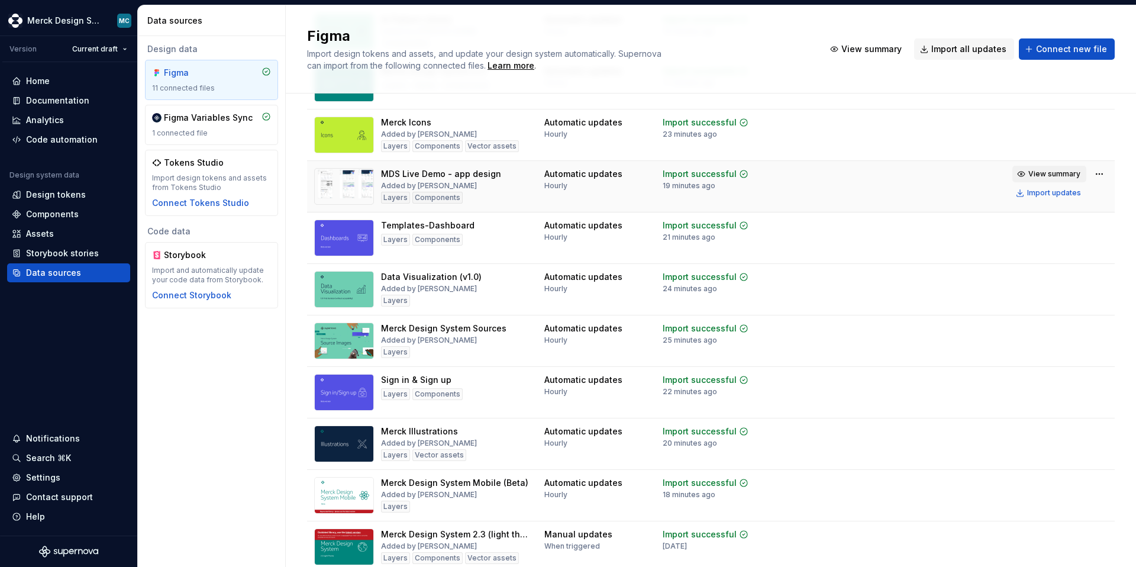
click at [894, 175] on span "View summary" at bounding box center [1054, 173] width 52 height 9
click at [894, 26] on div "Figma Import design tokens and assets, and update your design system automatica…" at bounding box center [711, 49] width 850 height 88
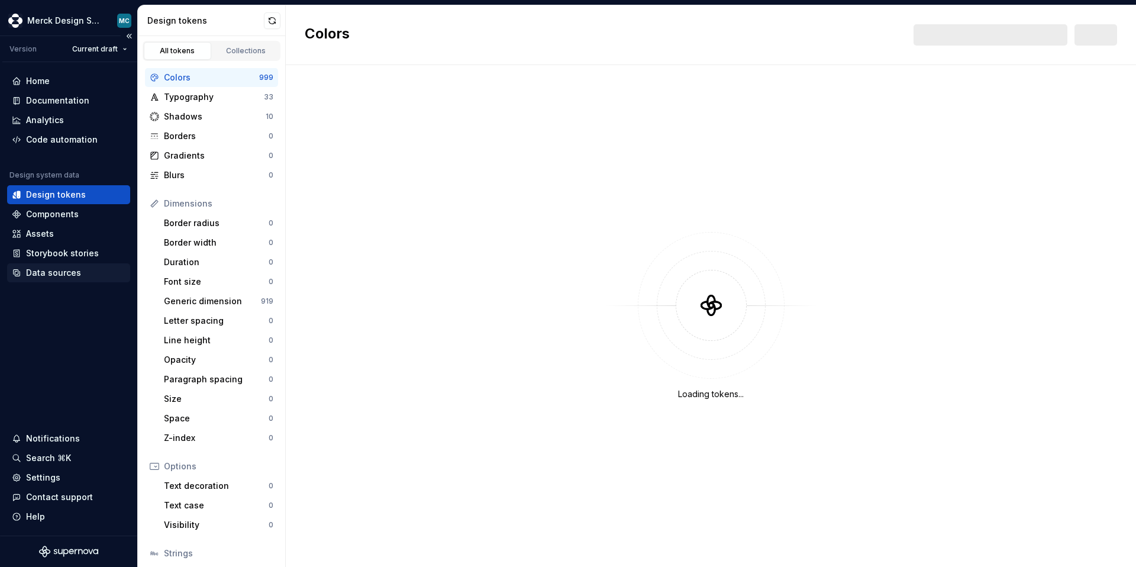
click at [58, 267] on div "Data sources" at bounding box center [53, 273] width 55 height 12
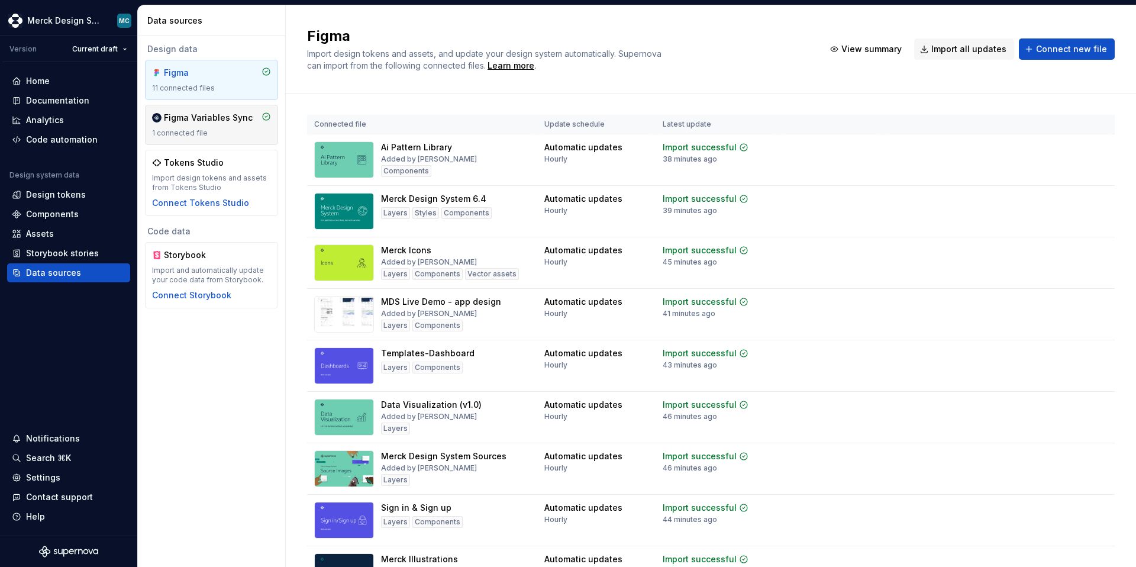
click at [199, 133] on div "1 connected file" at bounding box center [211, 132] width 119 height 9
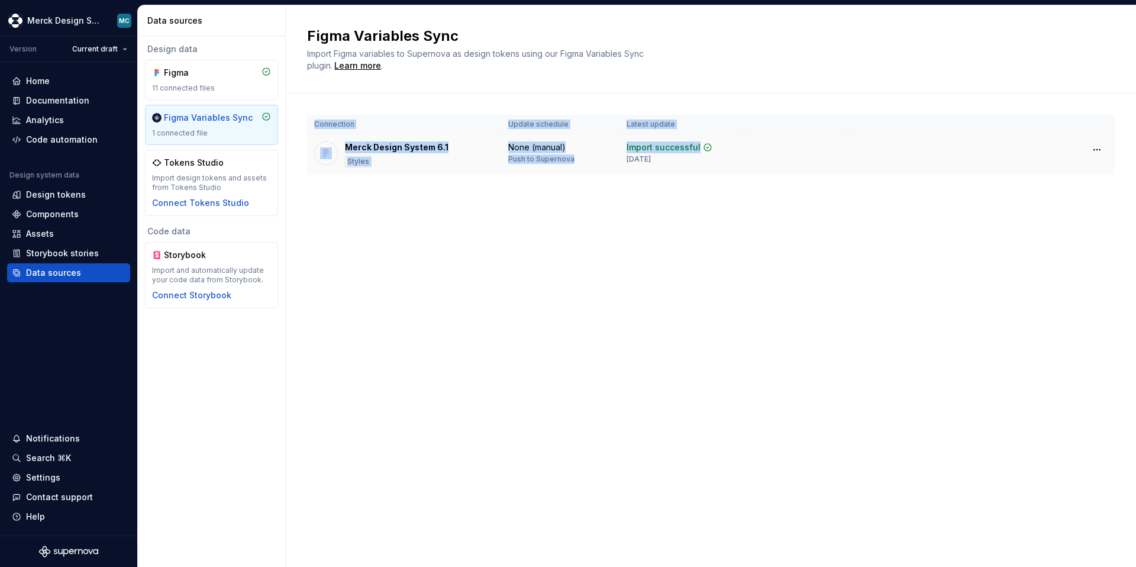
drag, startPoint x: 308, startPoint y: 114, endPoint x: 714, endPoint y: 173, distance: 409.6
click at [714, 173] on div "Connection Update schedule Latest update Merck Design System 6.1 Styles None (m…" at bounding box center [711, 156] width 850 height 126
drag, startPoint x: 696, startPoint y: 165, endPoint x: 688, endPoint y: 160, distance: 9.8
click at [693, 164] on td "Import successful [DATE]" at bounding box center [680, 154] width 123 height 41
drag, startPoint x: 686, startPoint y: 160, endPoint x: 680, endPoint y: 159, distance: 6.0
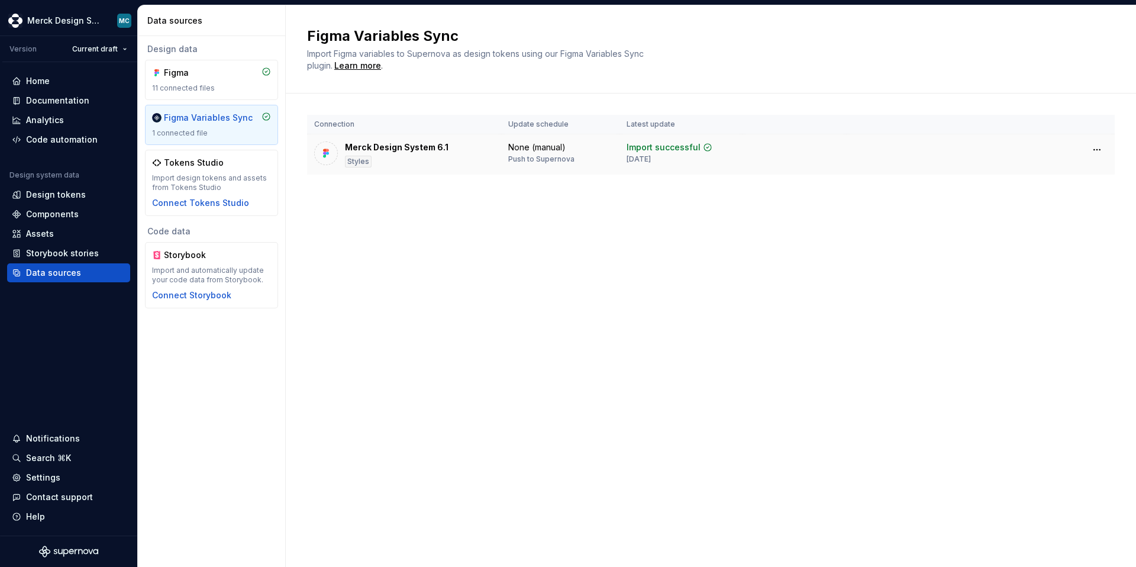
click at [680, 159] on div "Import successful [DATE]" at bounding box center [670, 152] width 86 height 22
copy div "[DATE]"
click at [231, 72] on div "Figma" at bounding box center [211, 73] width 119 height 12
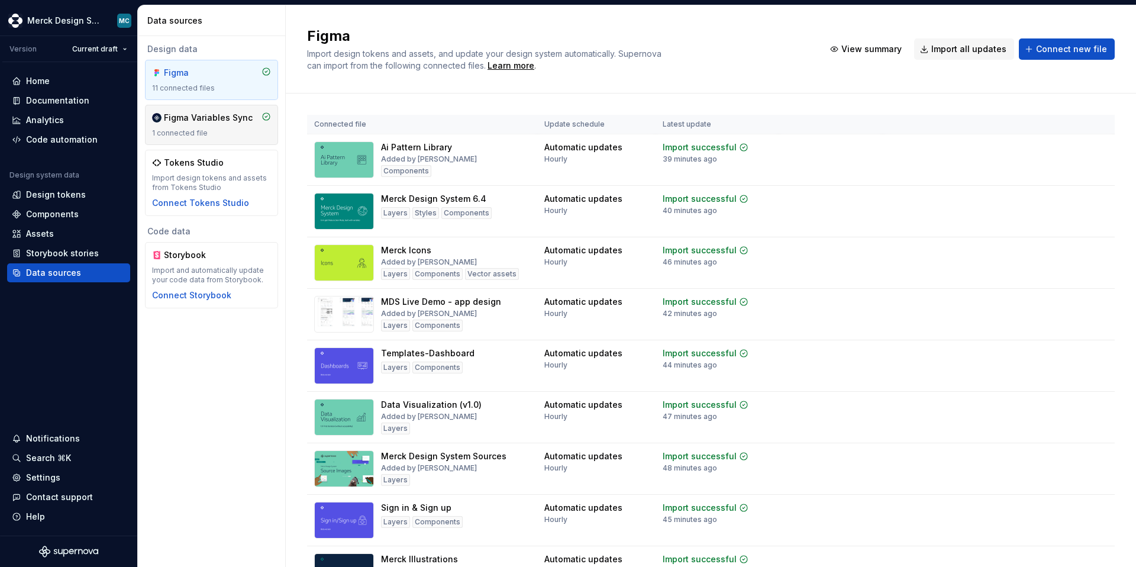
click at [227, 126] on div "Figma Variables Sync 1 connected file" at bounding box center [211, 125] width 119 height 26
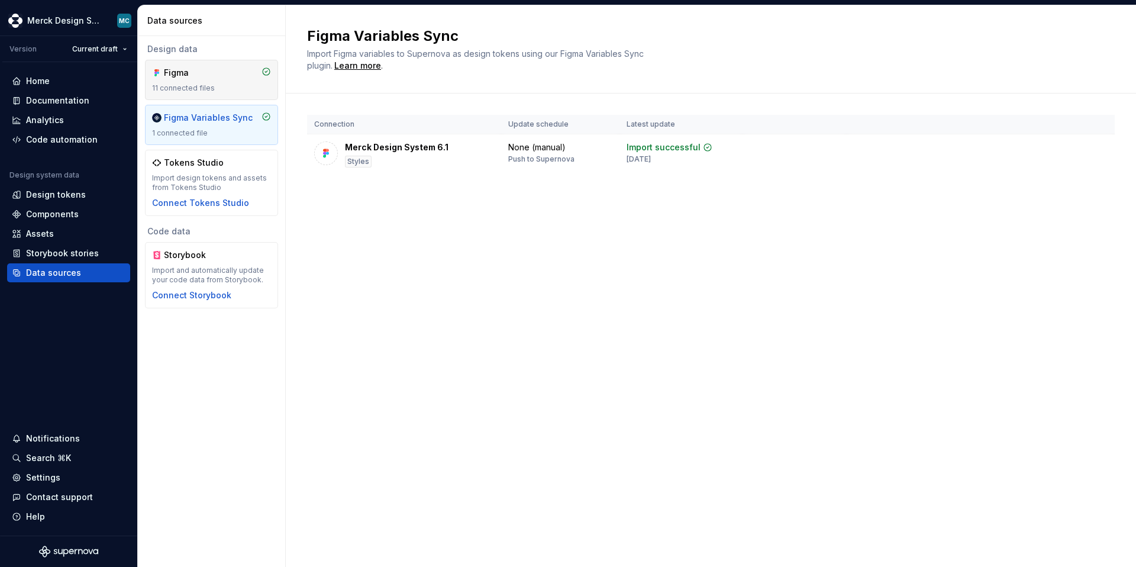
click at [220, 78] on div "Figma" at bounding box center [192, 73] width 57 height 12
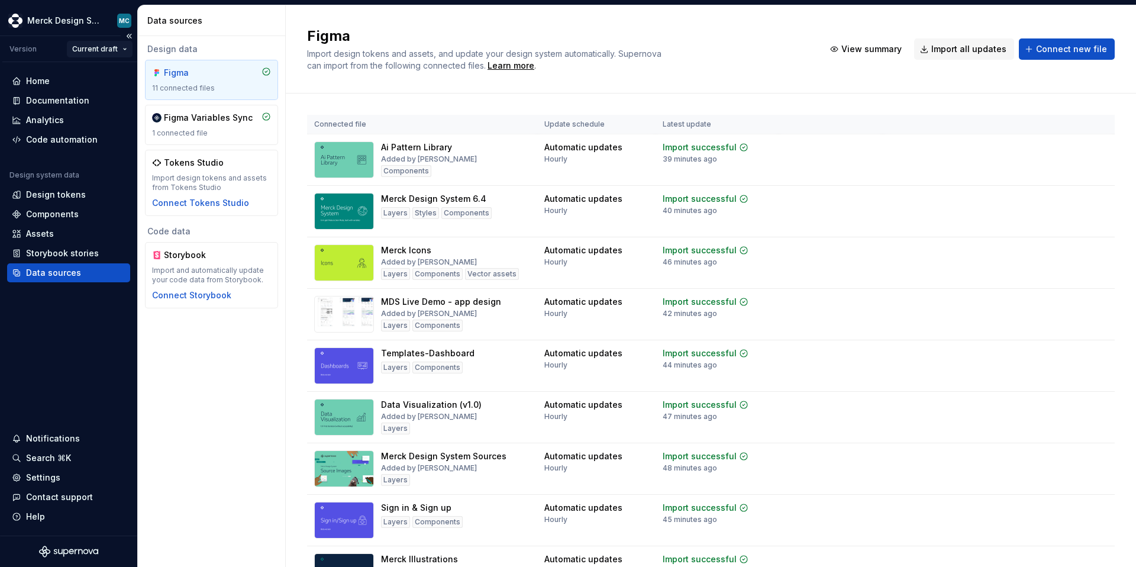
click at [116, 47] on html "Merck Design System MC Version Current draft Home Documentation Analytics Code …" at bounding box center [568, 283] width 1136 height 567
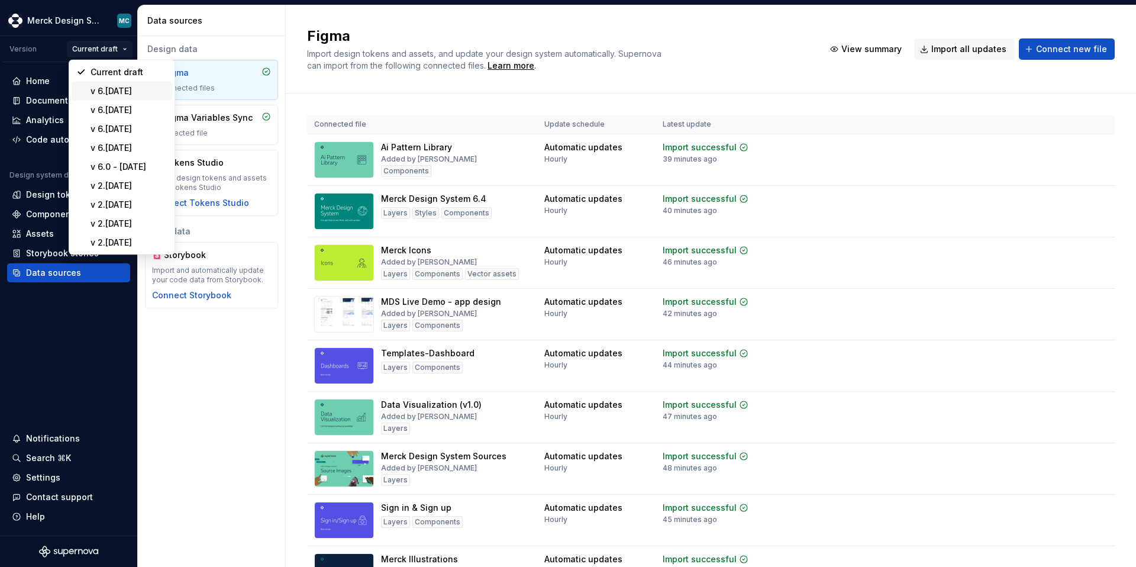
click at [122, 92] on div "v 6.4 - June 2025" at bounding box center [129, 91] width 77 height 12
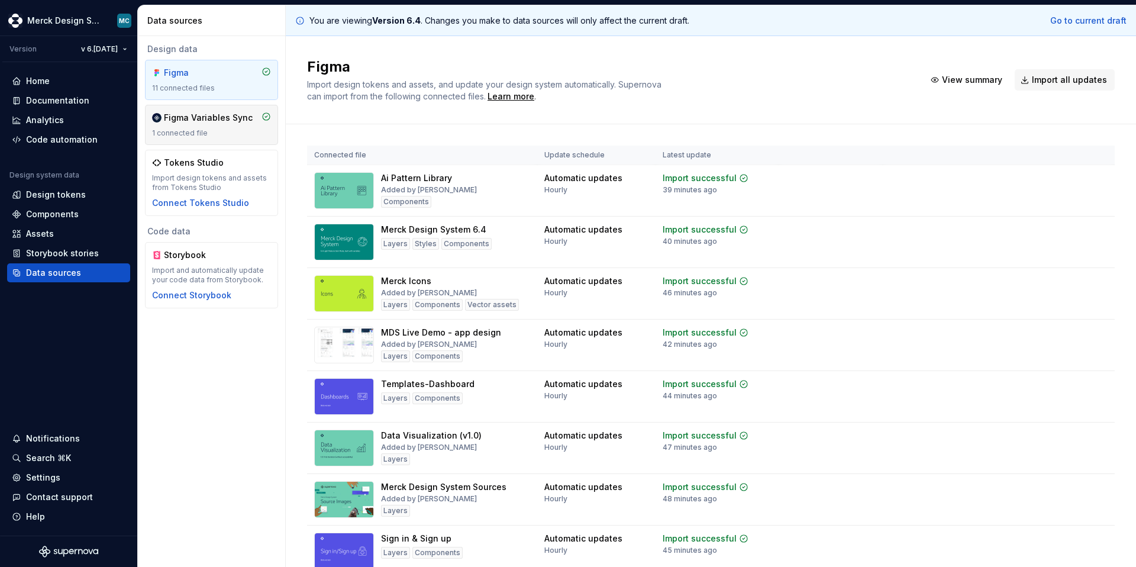
click at [225, 126] on div "Figma Variables Sync 1 connected file" at bounding box center [211, 125] width 119 height 26
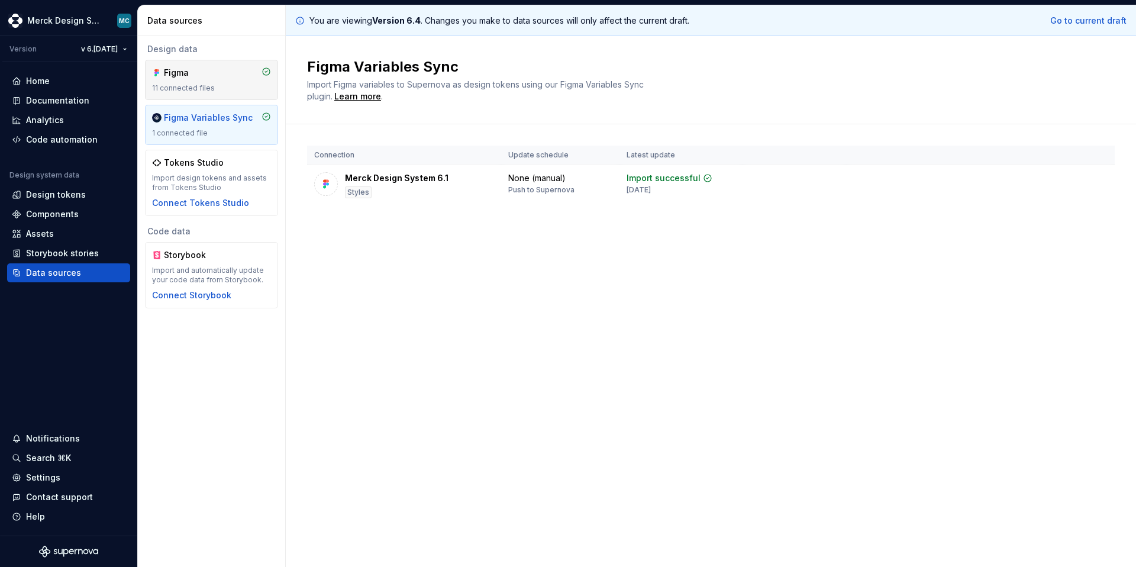
click at [222, 82] on div "Figma 11 connected files" at bounding box center [211, 80] width 119 height 26
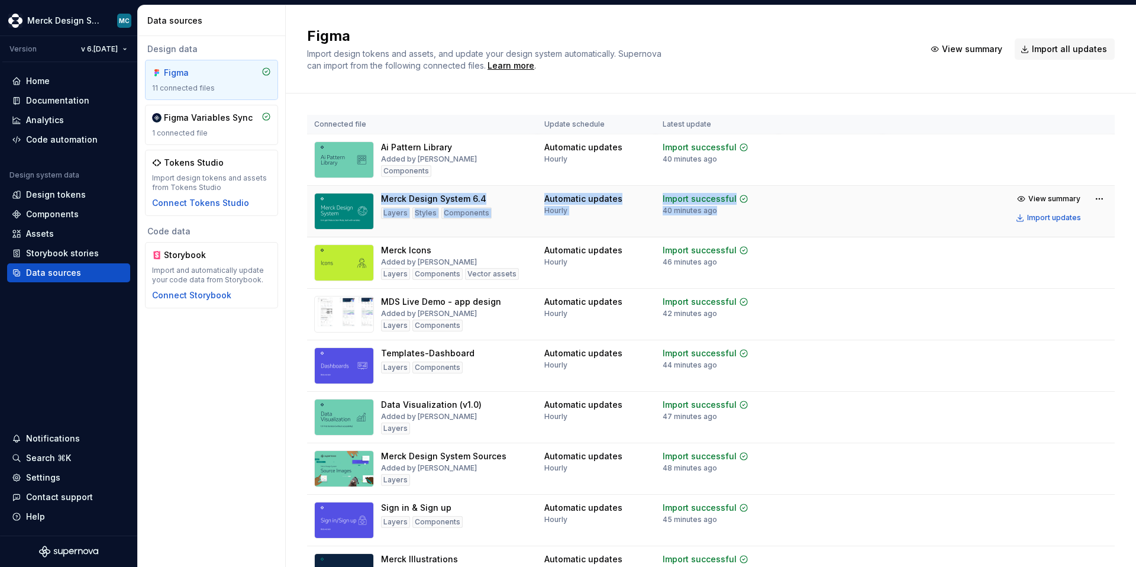
drag, startPoint x: 381, startPoint y: 197, endPoint x: 709, endPoint y: 212, distance: 328.7
click at [709, 212] on tr "Merck Design System 6.4 Layers Styles Components Automatic updates Hourly Impor…" at bounding box center [711, 211] width 808 height 51
copy tr "Merck Design System 6.4 Layers Styles Components Automatic updates Hourly Impor…"
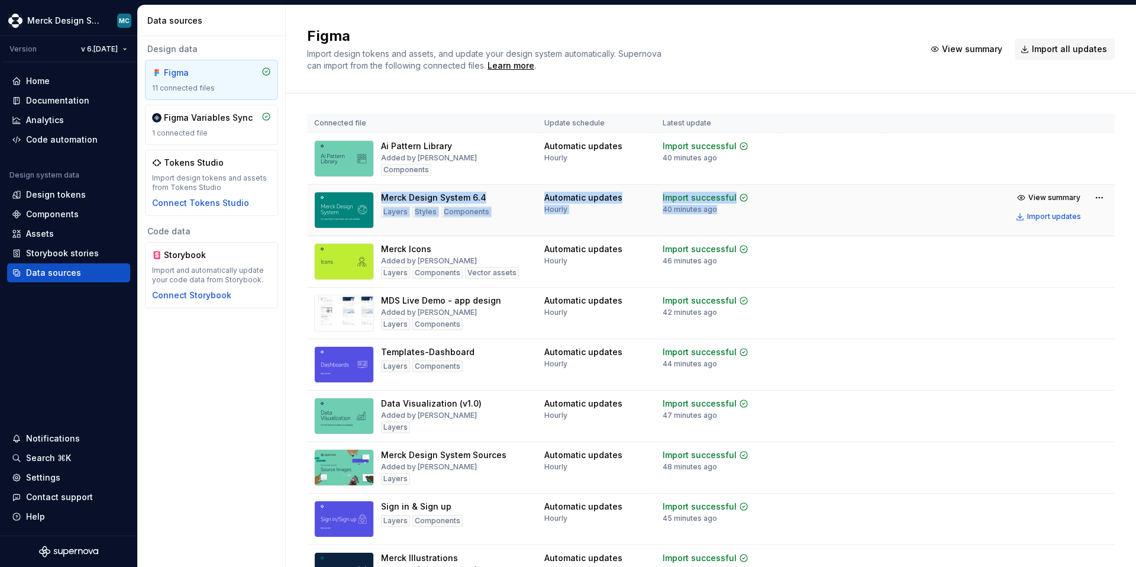
scroll to position [2, 0]
click at [391, 193] on div "Merck Design System 6.4" at bounding box center [433, 197] width 105 height 12
drag, startPoint x: 381, startPoint y: 195, endPoint x: 706, endPoint y: 210, distance: 325.8
click at [706, 210] on tr "Merck Design System 6.4 Layers Styles Components Automatic updates Hourly Impor…" at bounding box center [711, 208] width 808 height 51
copy tr "Merck Design System 6.4 Layers Styles Components Automatic updates Hourly Impor…"
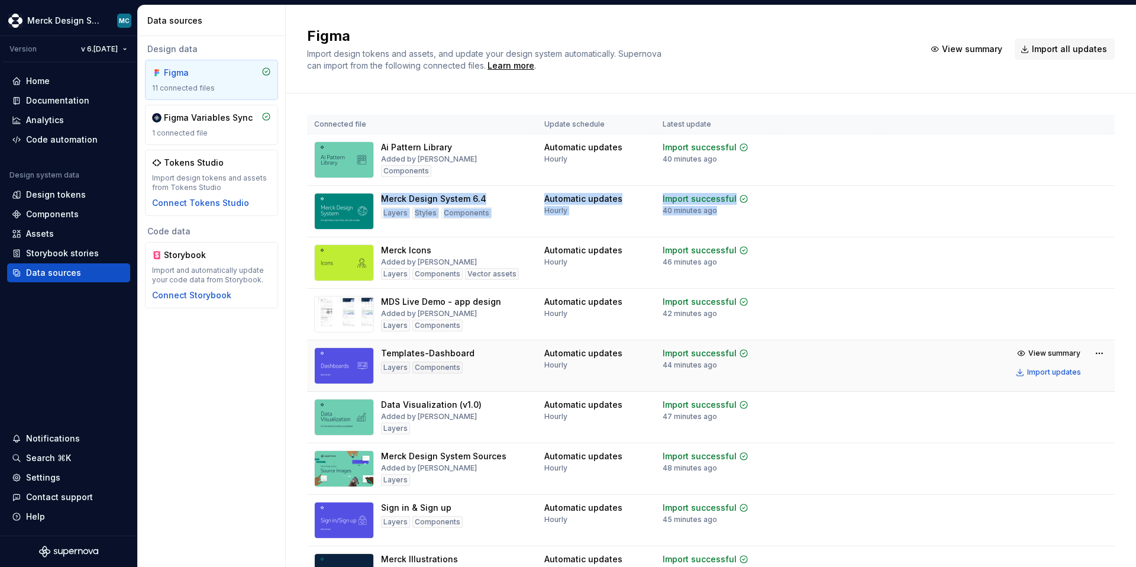
scroll to position [0, 0]
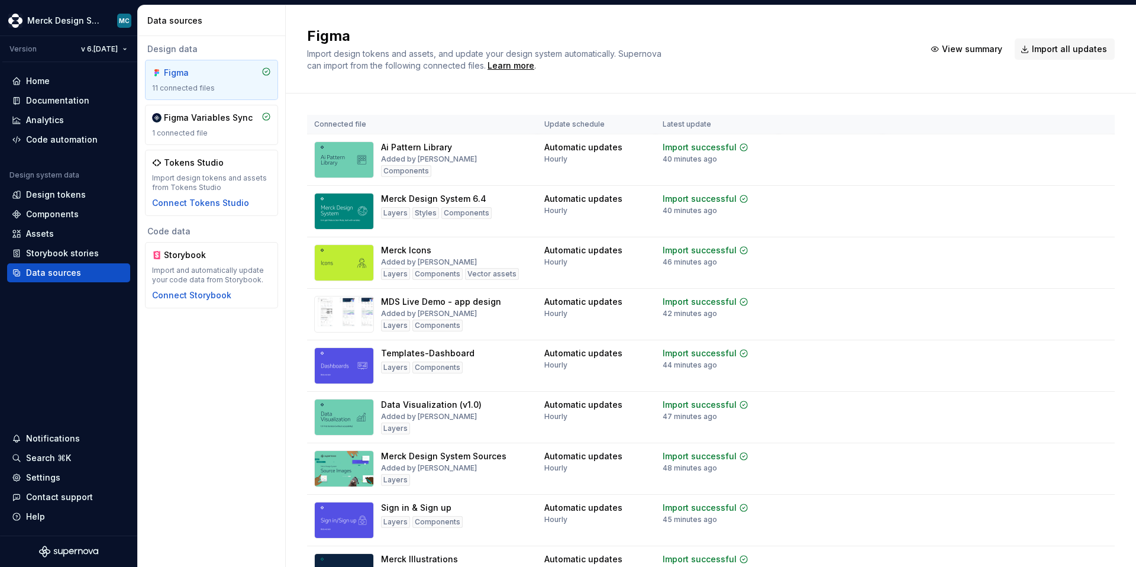
click at [756, 59] on div "Figma Import design tokens and assets, and update your design system automatica…" at bounding box center [609, 49] width 604 height 45
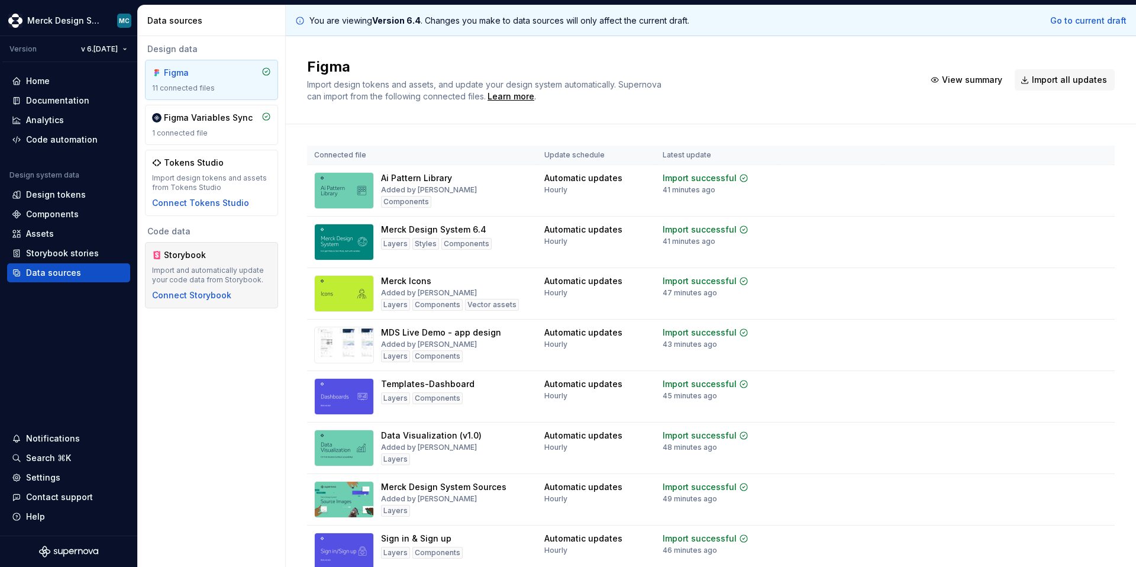
click at [212, 257] on div "Storybook" at bounding box center [192, 255] width 57 height 12
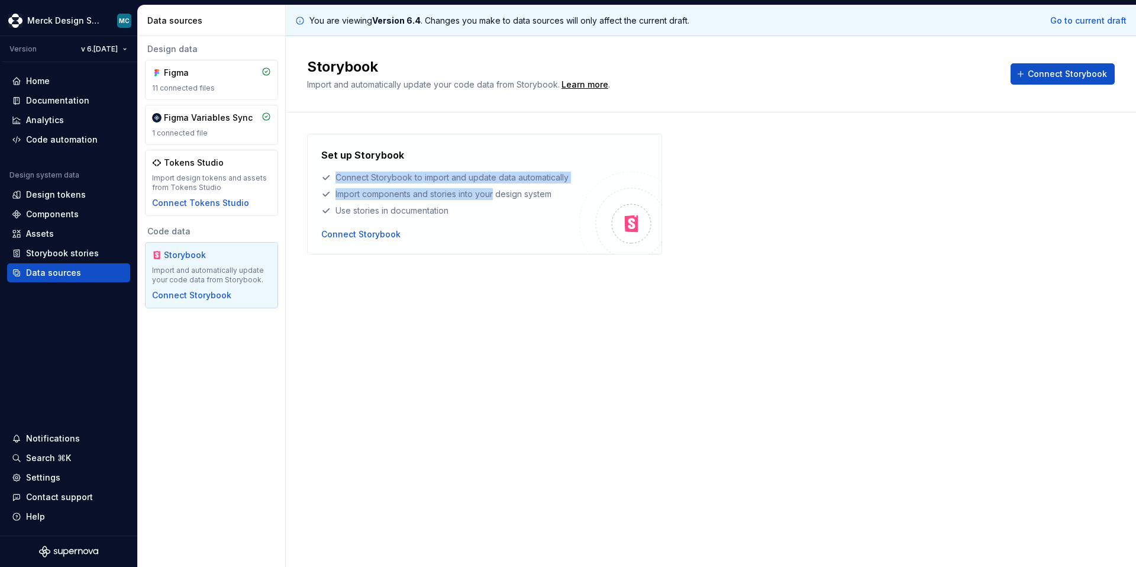
drag, startPoint x: 325, startPoint y: 174, endPoint x: 495, endPoint y: 199, distance: 171.6
click at [495, 198] on div "Set up Storybook Connect Storybook to import and update data automatically Impo…" at bounding box center [450, 182] width 258 height 69
click at [496, 201] on div "Set up Storybook Connect Storybook to import and update data automatically Impo…" at bounding box center [450, 182] width 258 height 69
drag, startPoint x: 488, startPoint y: 206, endPoint x: 340, endPoint y: 179, distance: 150.4
click at [340, 180] on div "Set up Storybook Connect Storybook to import and update data automatically Impo…" at bounding box center [450, 182] width 258 height 69
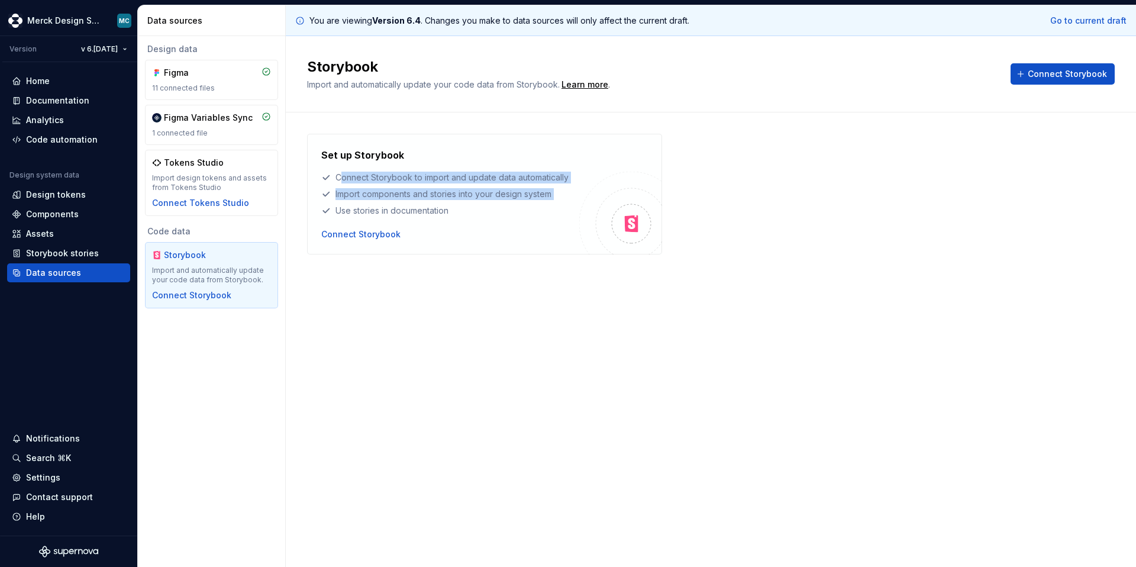
click at [340, 179] on div "Connect Storybook to import and update data automatically" at bounding box center [450, 178] width 258 height 12
drag, startPoint x: 342, startPoint y: 175, endPoint x: 467, endPoint y: 208, distance: 129.7
click at [461, 205] on div "Set up Storybook Connect Storybook to import and update data automatically Impo…" at bounding box center [450, 182] width 258 height 69
click at [467, 208] on div "Use stories in documentation" at bounding box center [450, 211] width 258 height 12
